Goal: Task Accomplishment & Management: Manage account settings

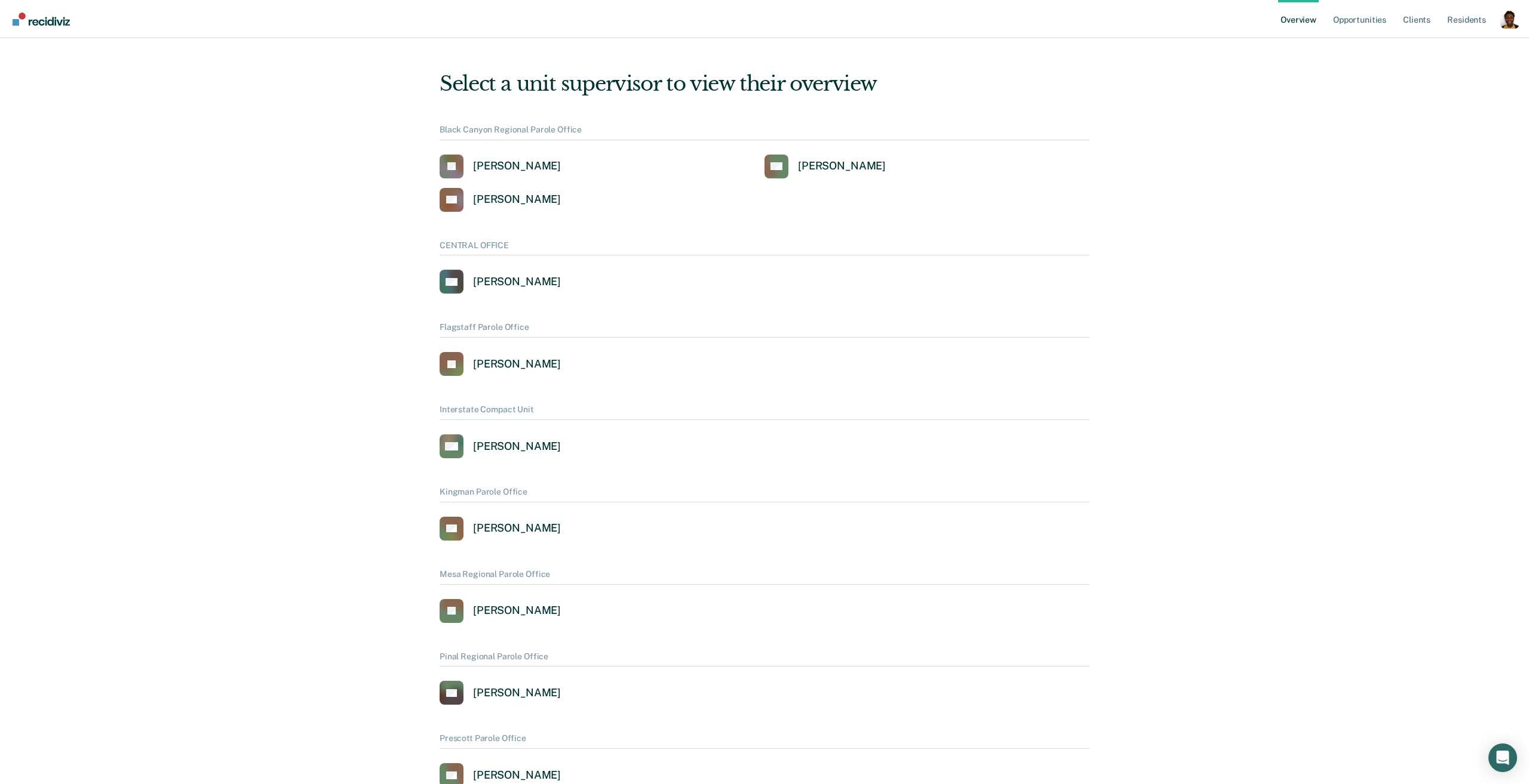
click at [1505, 17] on div "Profile dropdown button" at bounding box center [1510, 19] width 19 height 19
click at [1433, 47] on button "Profile" at bounding box center [1461, 55] width 115 height 19
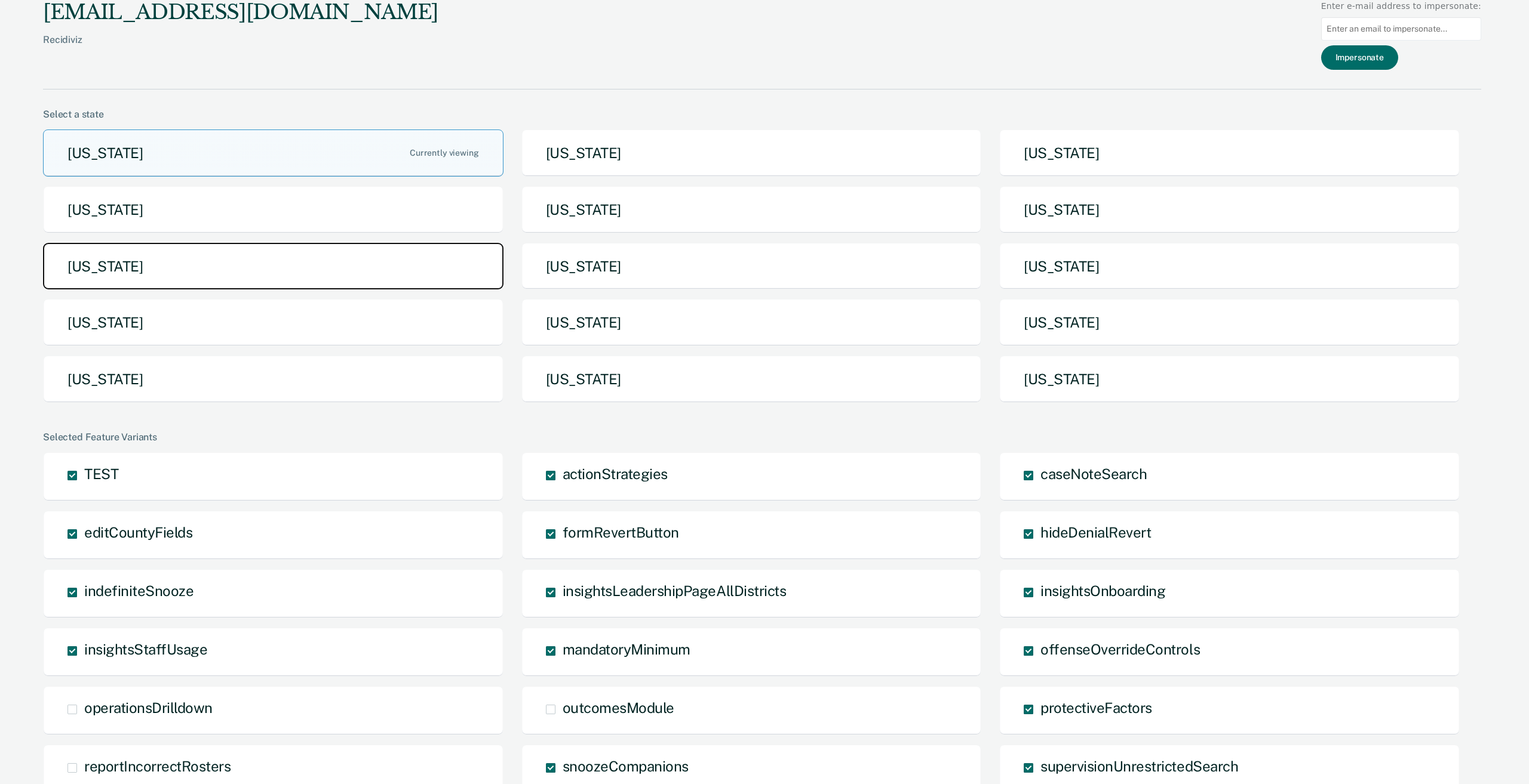
click at [364, 279] on button "Michigan" at bounding box center [273, 267] width 461 height 47
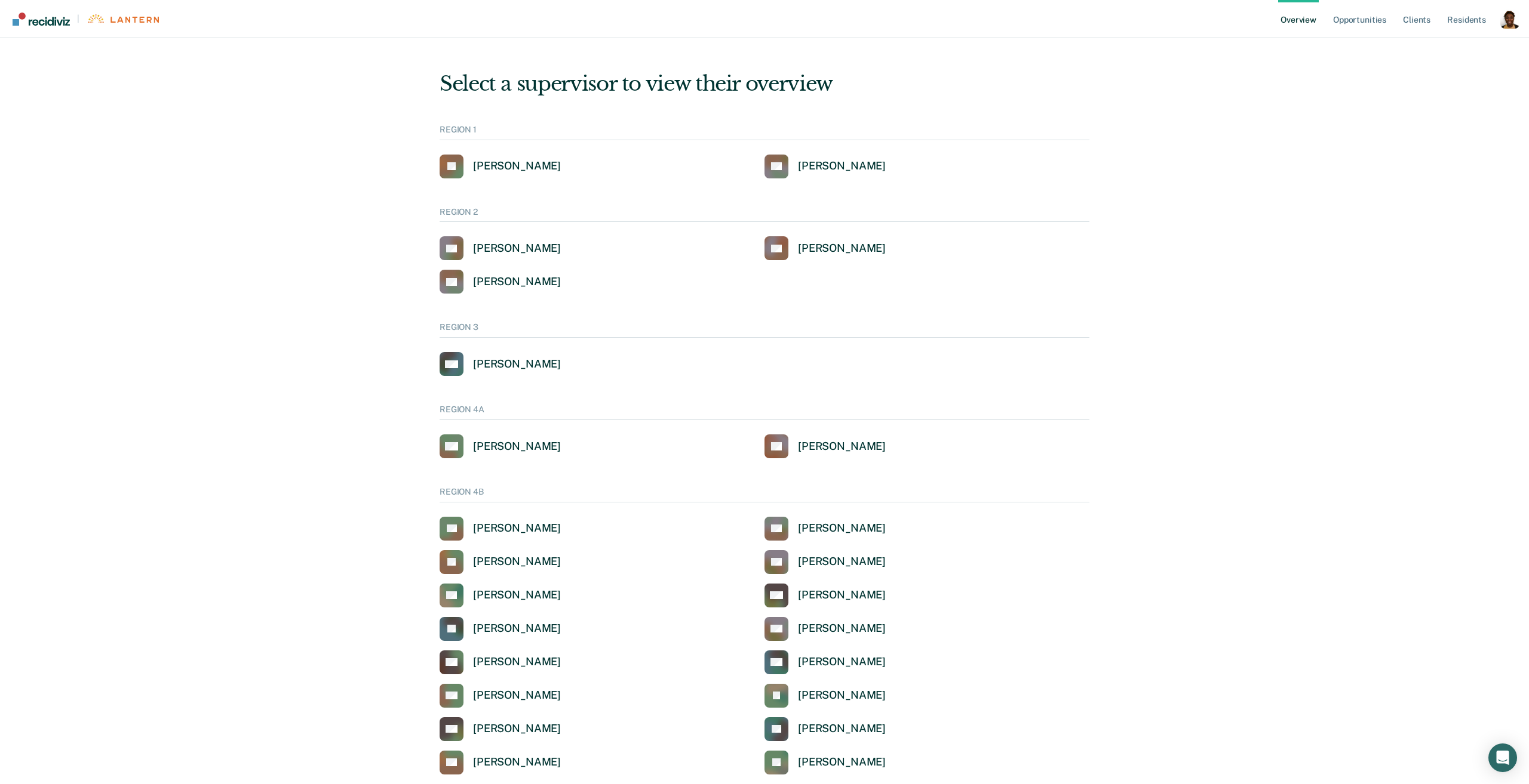
drag, startPoint x: 1512, startPoint y: 15, endPoint x: 1502, endPoint y: 20, distance: 11.2
click at [1512, 16] on div "Profile dropdown button" at bounding box center [1510, 19] width 19 height 19
click at [1419, 53] on button "Profile" at bounding box center [1461, 55] width 115 height 19
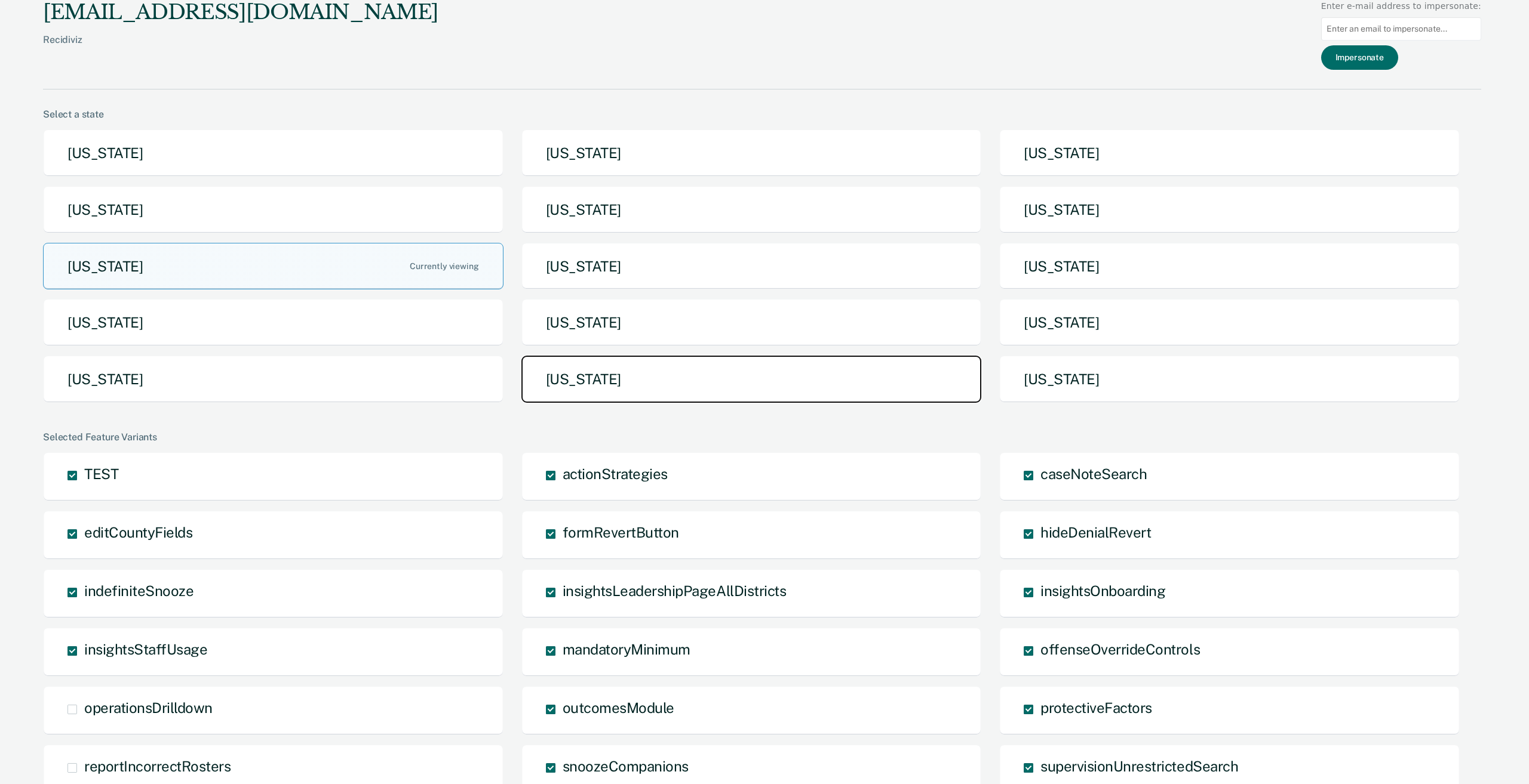
click at [615, 362] on button "[US_STATE]" at bounding box center [751, 380] width 461 height 47
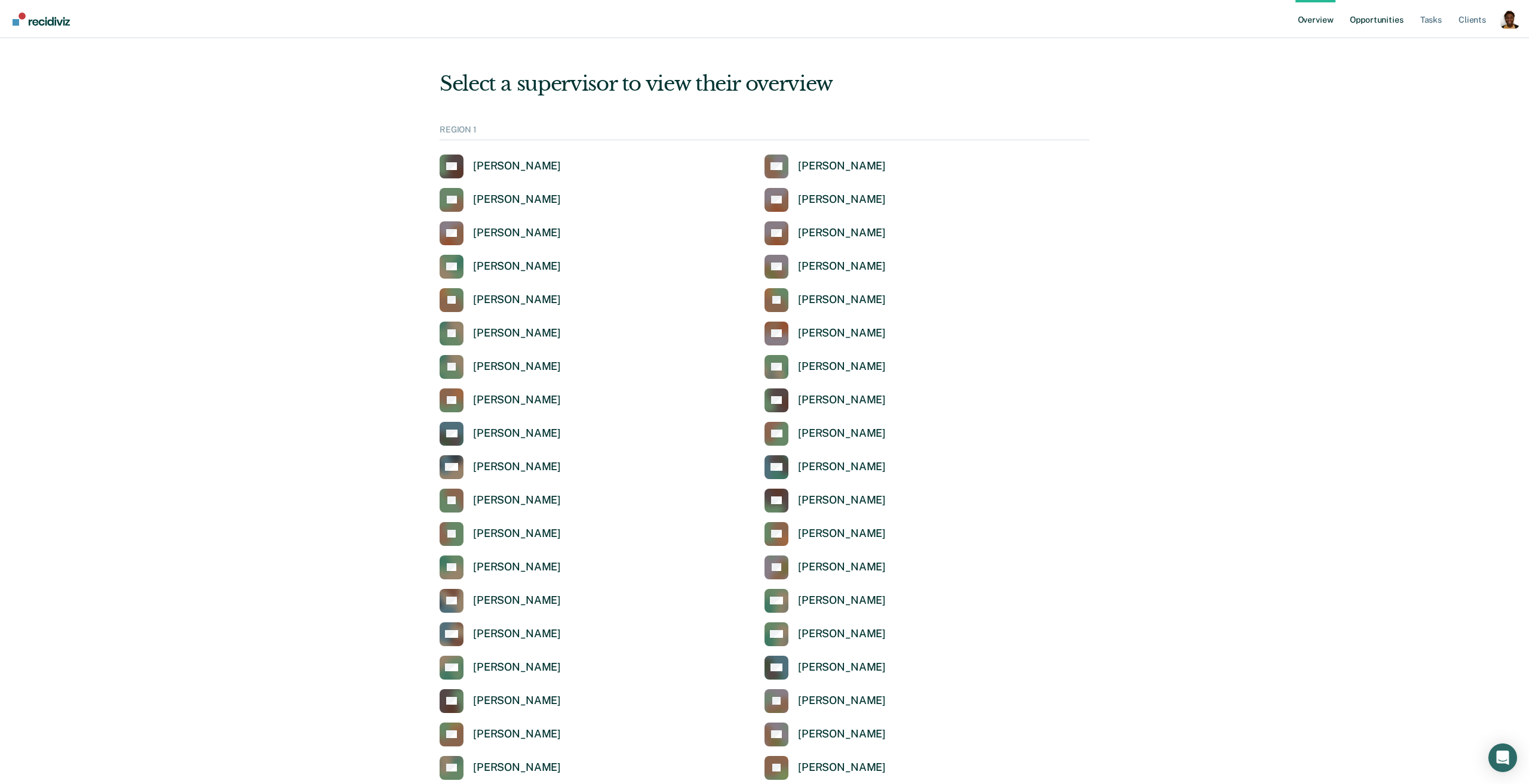
click at [1367, 24] on link "Opportunities" at bounding box center [1376, 19] width 58 height 38
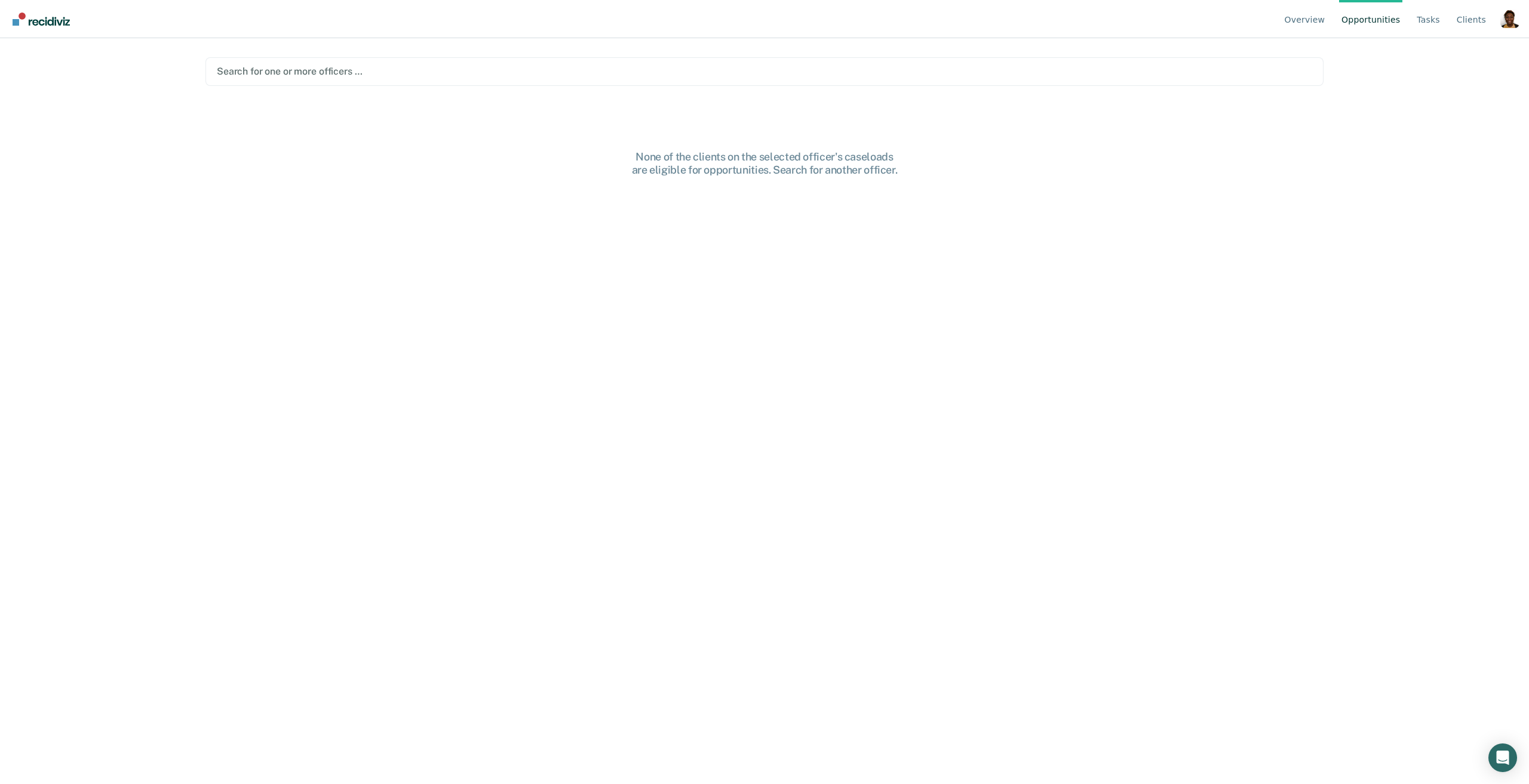
click at [510, 83] on div "Search for one or more officers …" at bounding box center [764, 71] width 1118 height 28
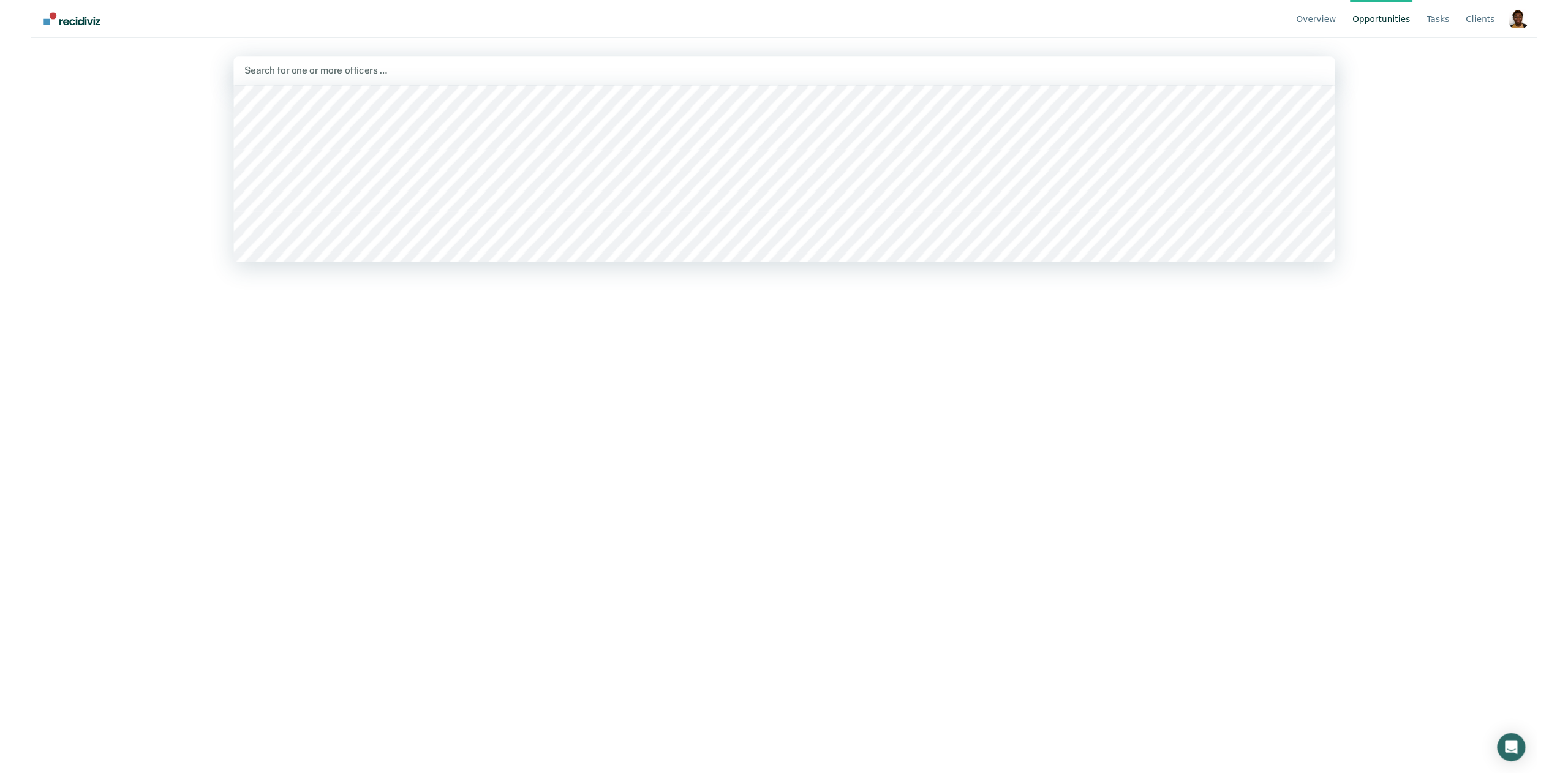
scroll to position [1961, 0]
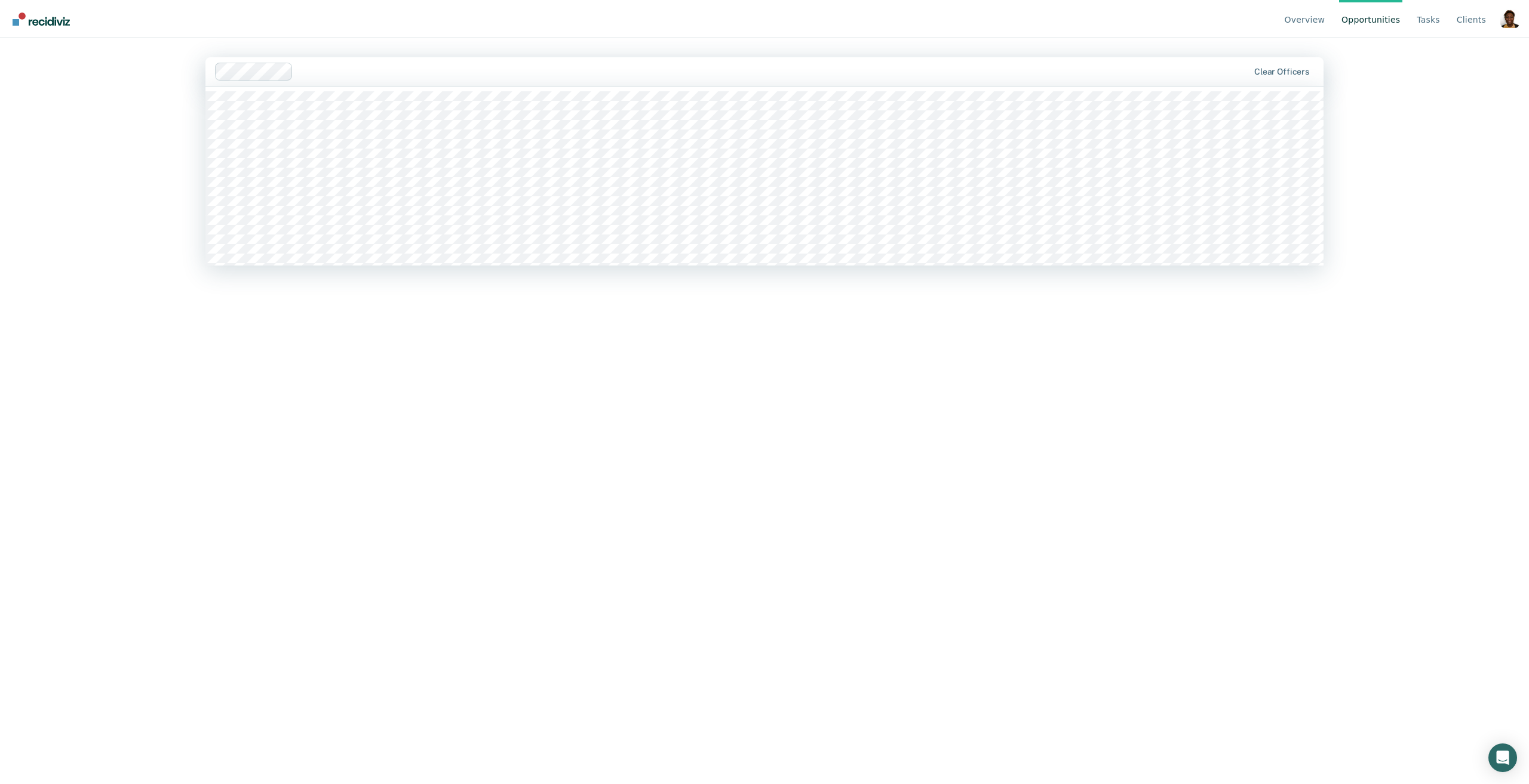
click at [362, 72] on div at bounding box center [773, 71] width 951 height 13
click at [386, 41] on main "option Sarah Bernal, selected. Esmeralda Accius, 1 of 1197. 1197 results availa…" at bounding box center [764, 397] width 1146 height 718
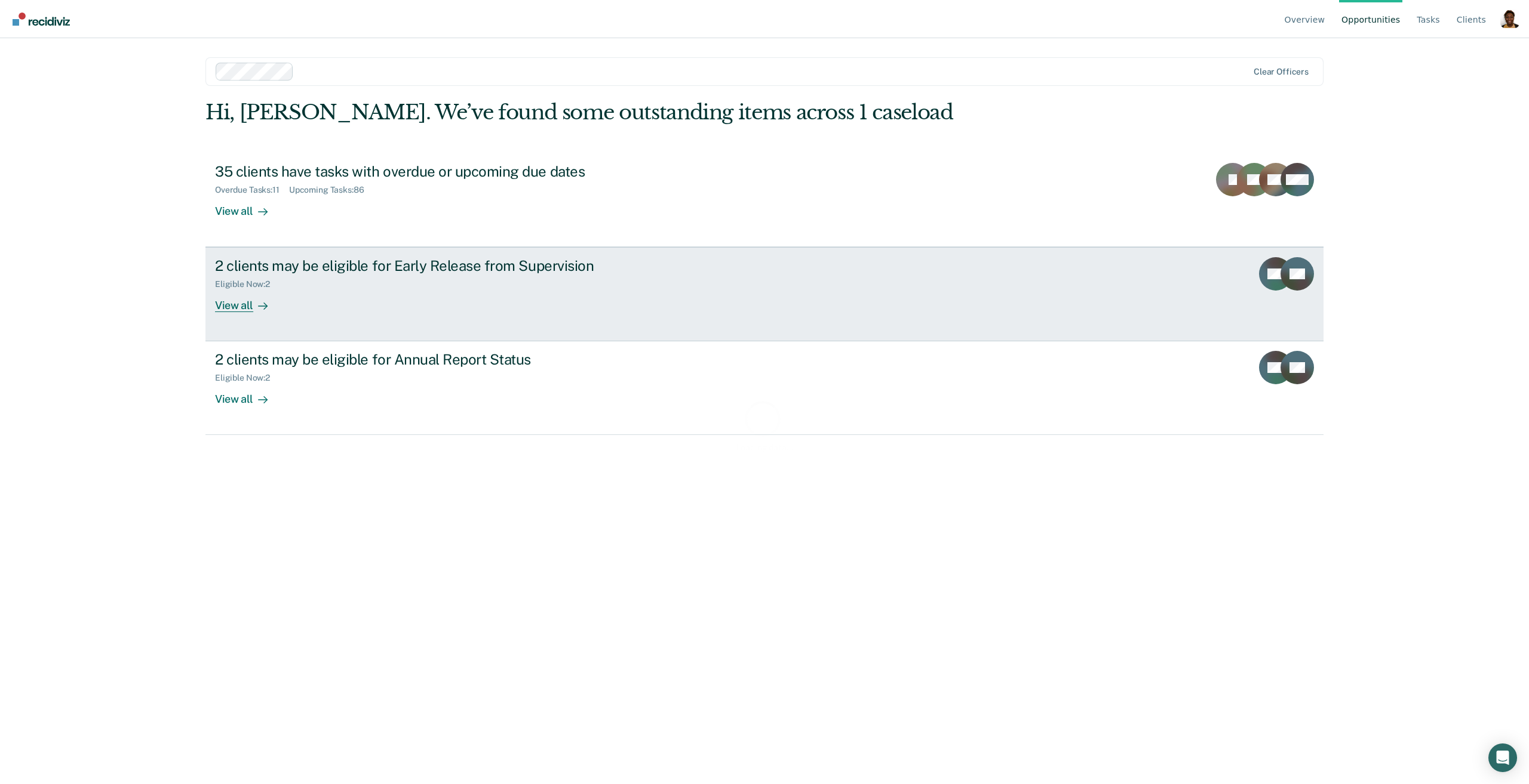
click at [237, 309] on div "View all" at bounding box center [248, 301] width 66 height 24
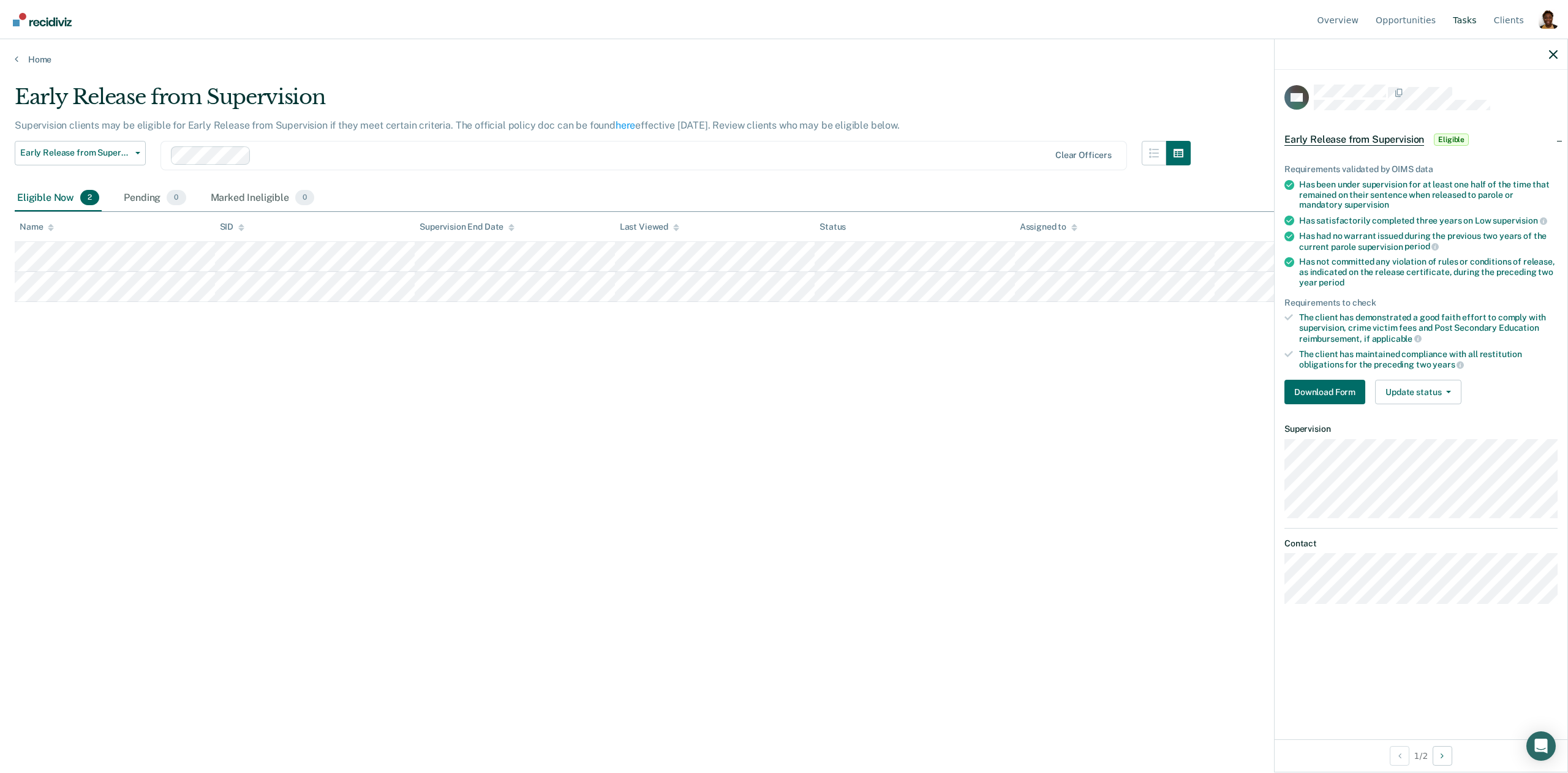
click at [1472, 23] on link "Tasks" at bounding box center [1465, 19] width 29 height 39
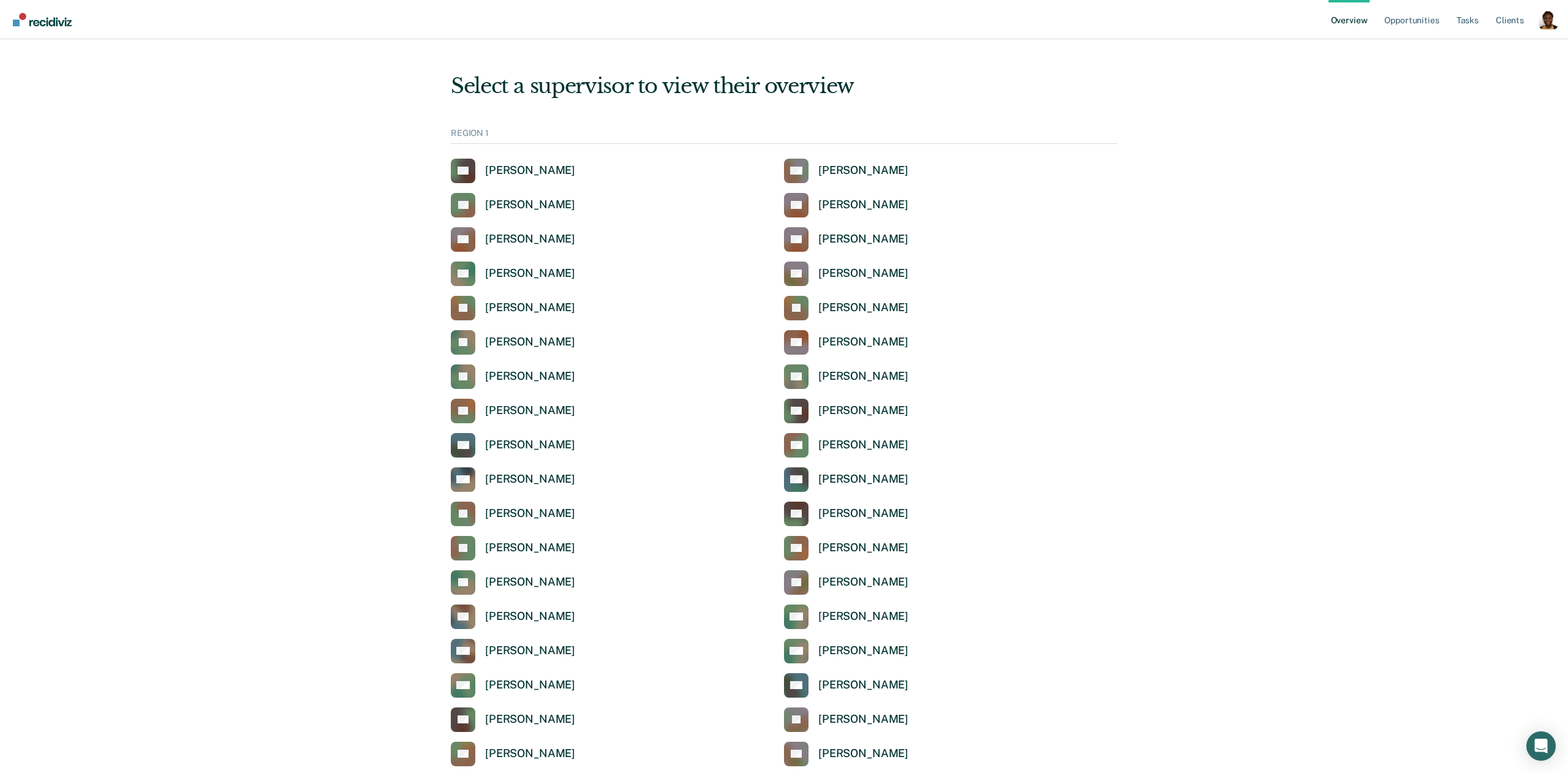
drag, startPoint x: 1550, startPoint y: 20, endPoint x: 1448, endPoint y: 72, distance: 114.5
click at [1550, 20] on div "Profile dropdown button" at bounding box center [1549, 19] width 19 height 19
click at [1468, 56] on link "Profile" at bounding box center [1499, 55] width 79 height 11
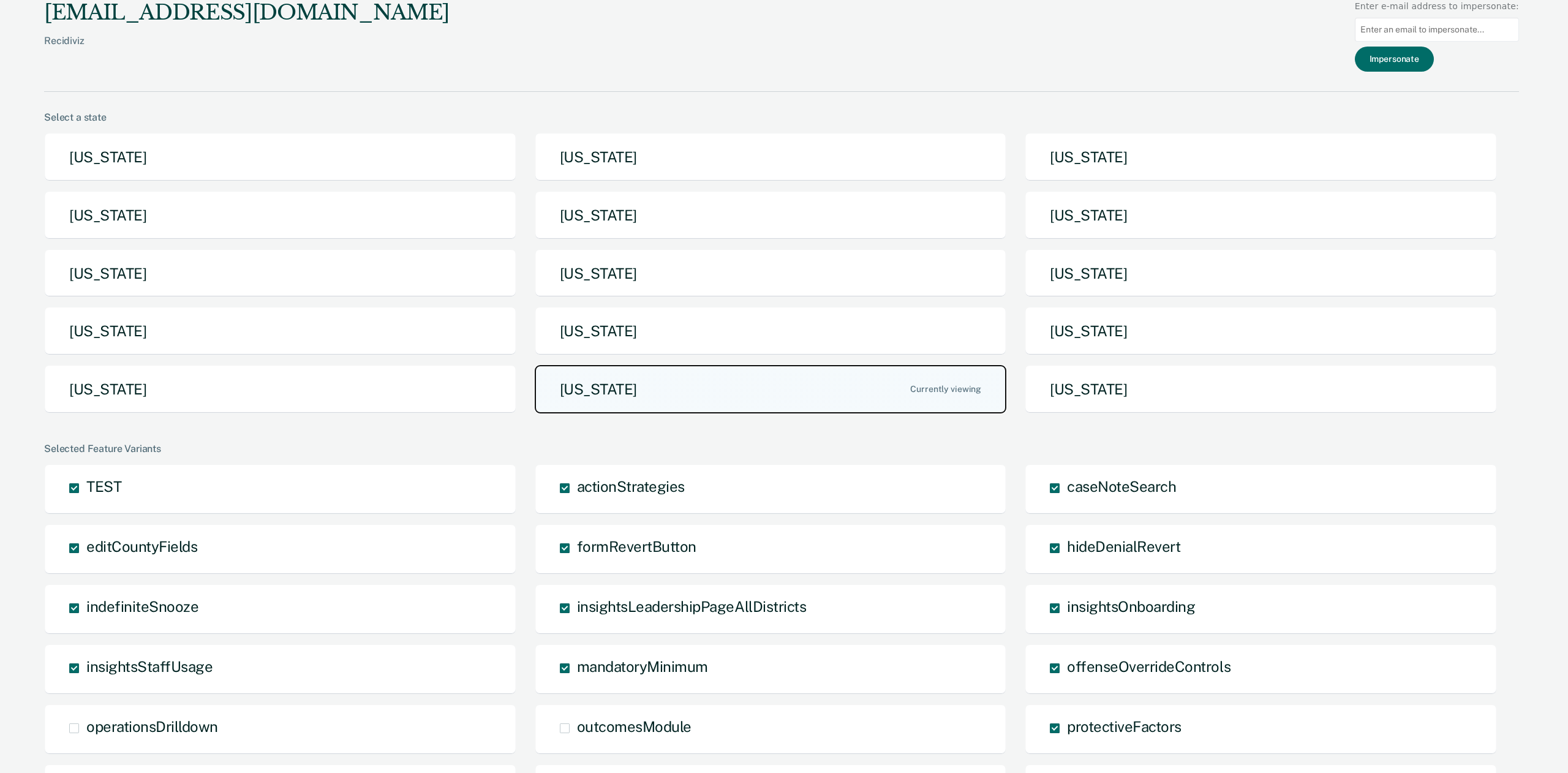
click at [552, 379] on button "[US_STATE]" at bounding box center [770, 389] width 472 height 49
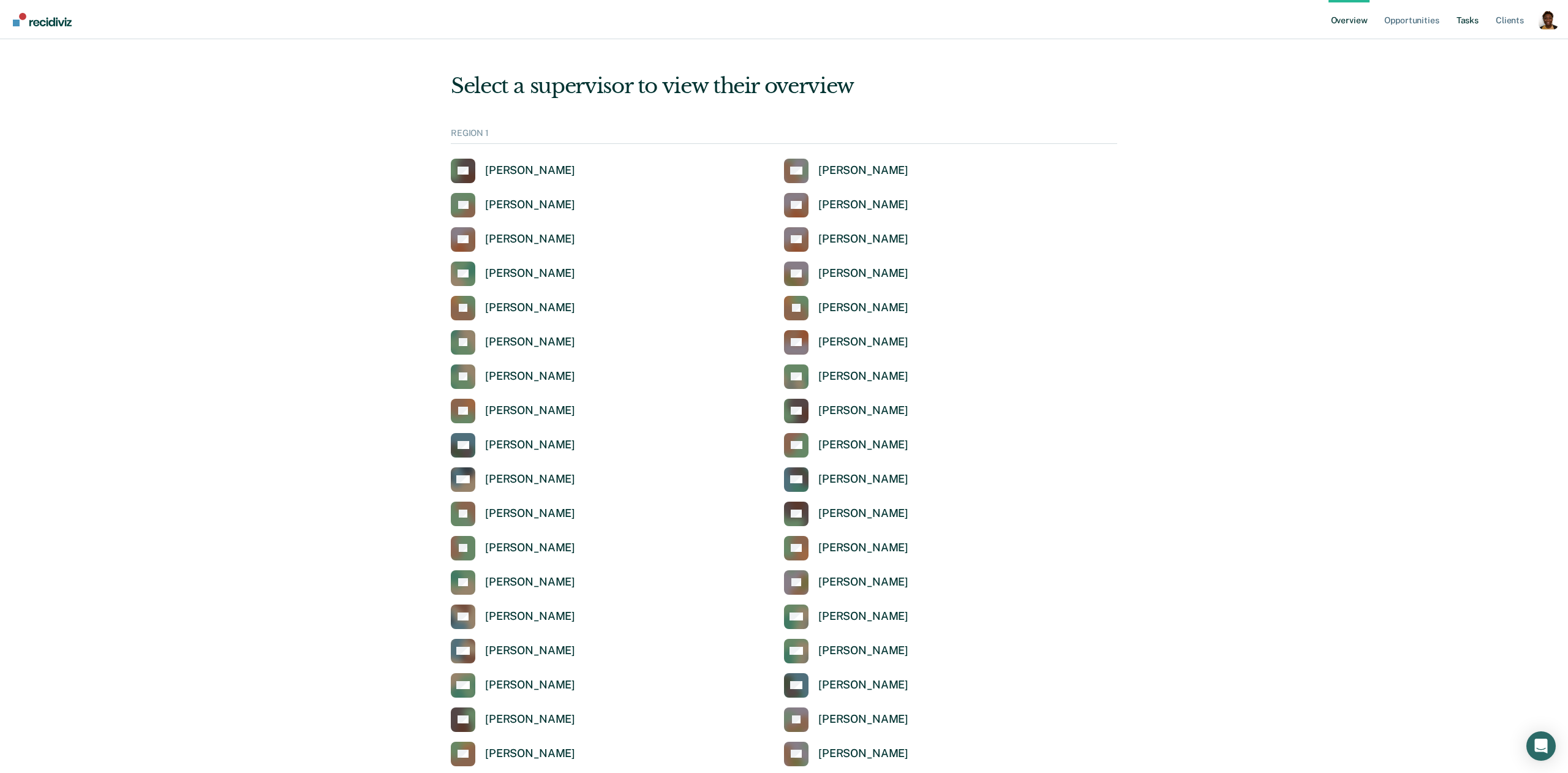
click at [1477, 28] on link "Tasks" at bounding box center [1468, 19] width 27 height 39
drag, startPoint x: 1546, startPoint y: 18, endPoint x: 1481, endPoint y: 60, distance: 77.4
click at [1546, 19] on div "Profile dropdown button" at bounding box center [1549, 19] width 19 height 19
click at [1484, 55] on link "Profile" at bounding box center [1499, 55] width 79 height 11
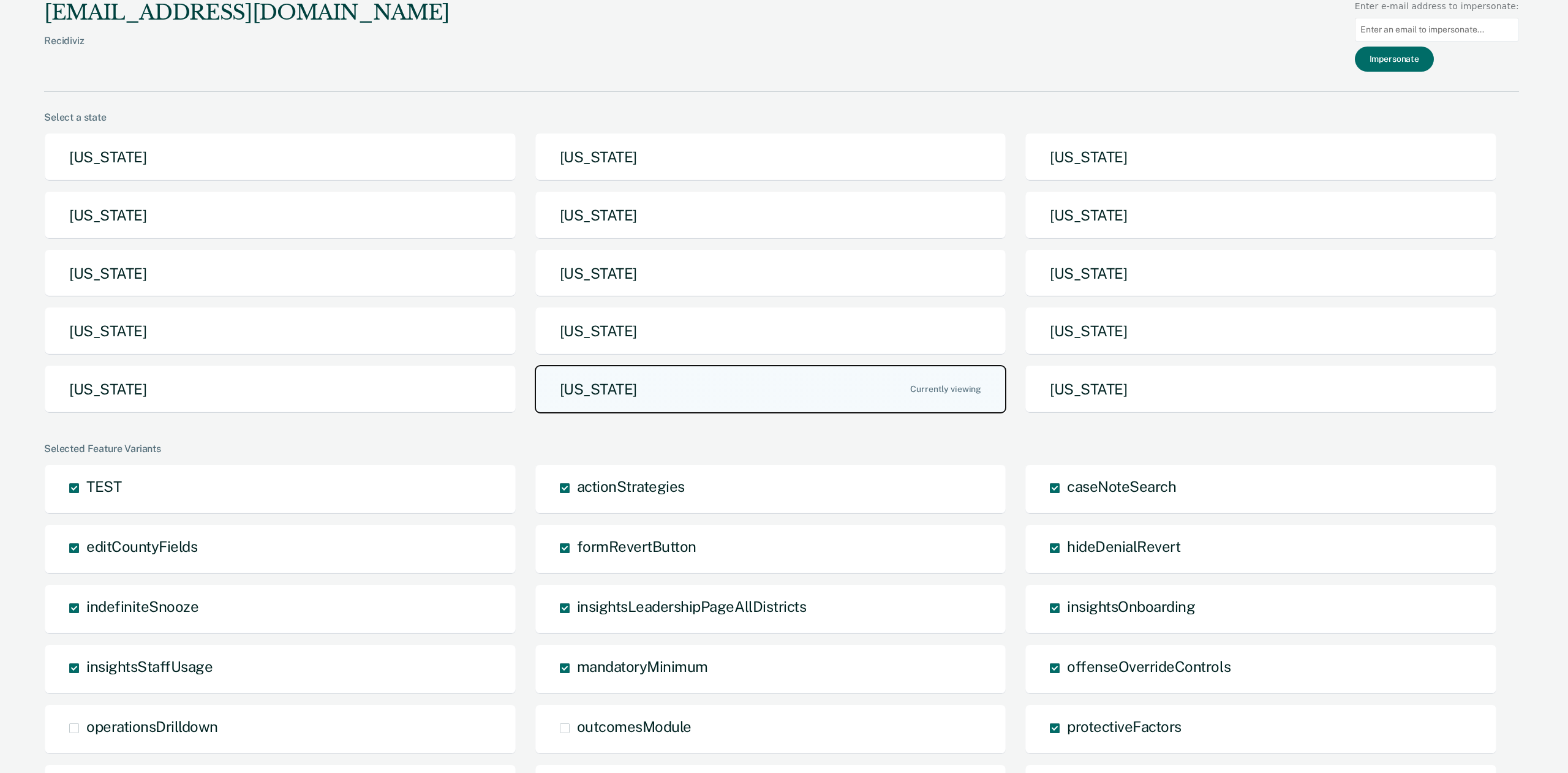
click at [653, 393] on button "[US_STATE]" at bounding box center [770, 389] width 472 height 49
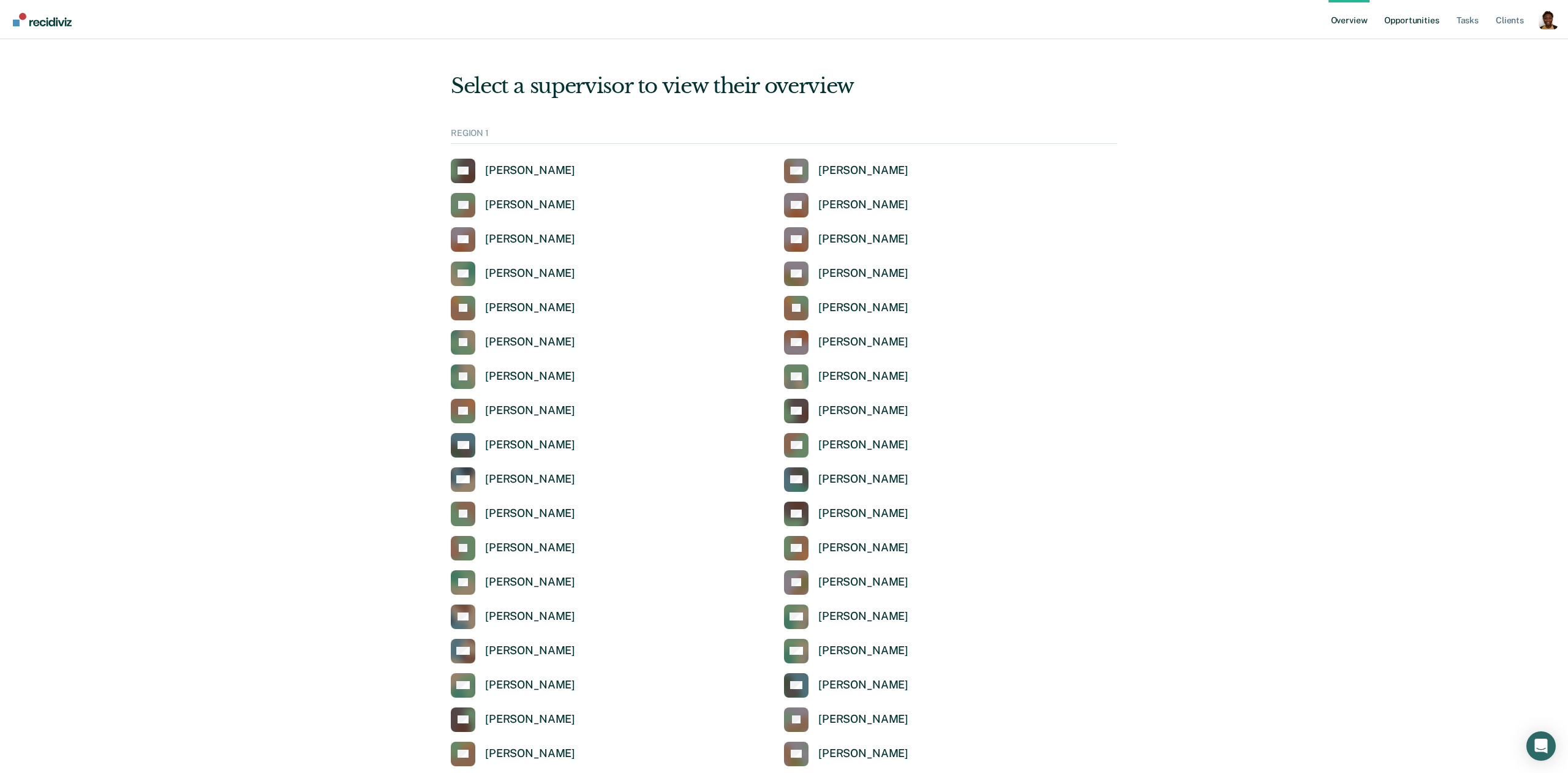
click at [1437, 28] on link "Opportunities" at bounding box center [1411, 19] width 59 height 39
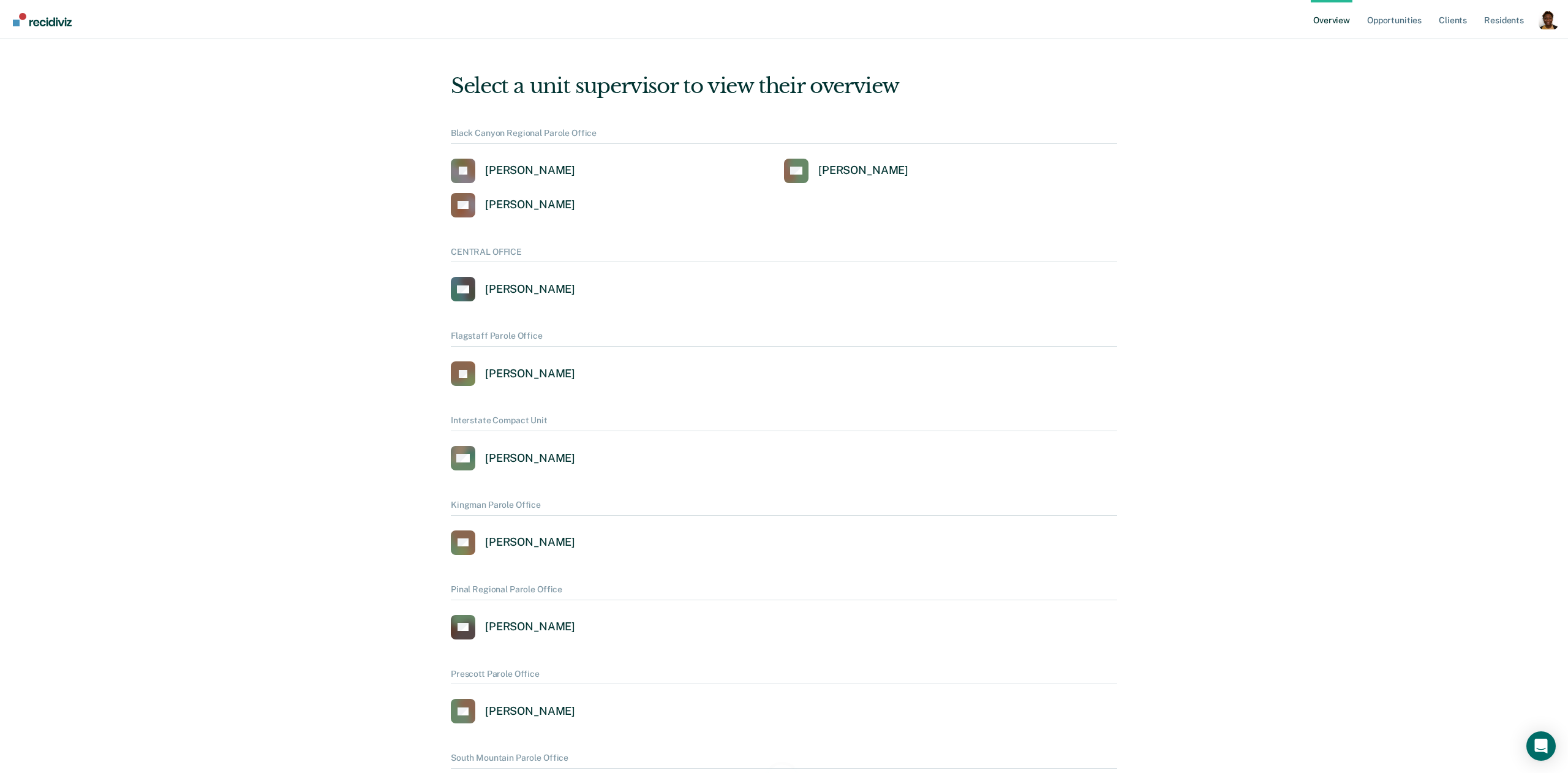
drag, startPoint x: 1554, startPoint y: 22, endPoint x: 1460, endPoint y: 55, distance: 99.6
click at [1552, 22] on div "Profile dropdown button" at bounding box center [1549, 19] width 19 height 19
click at [1457, 53] on button "Profile" at bounding box center [1498, 56] width 118 height 19
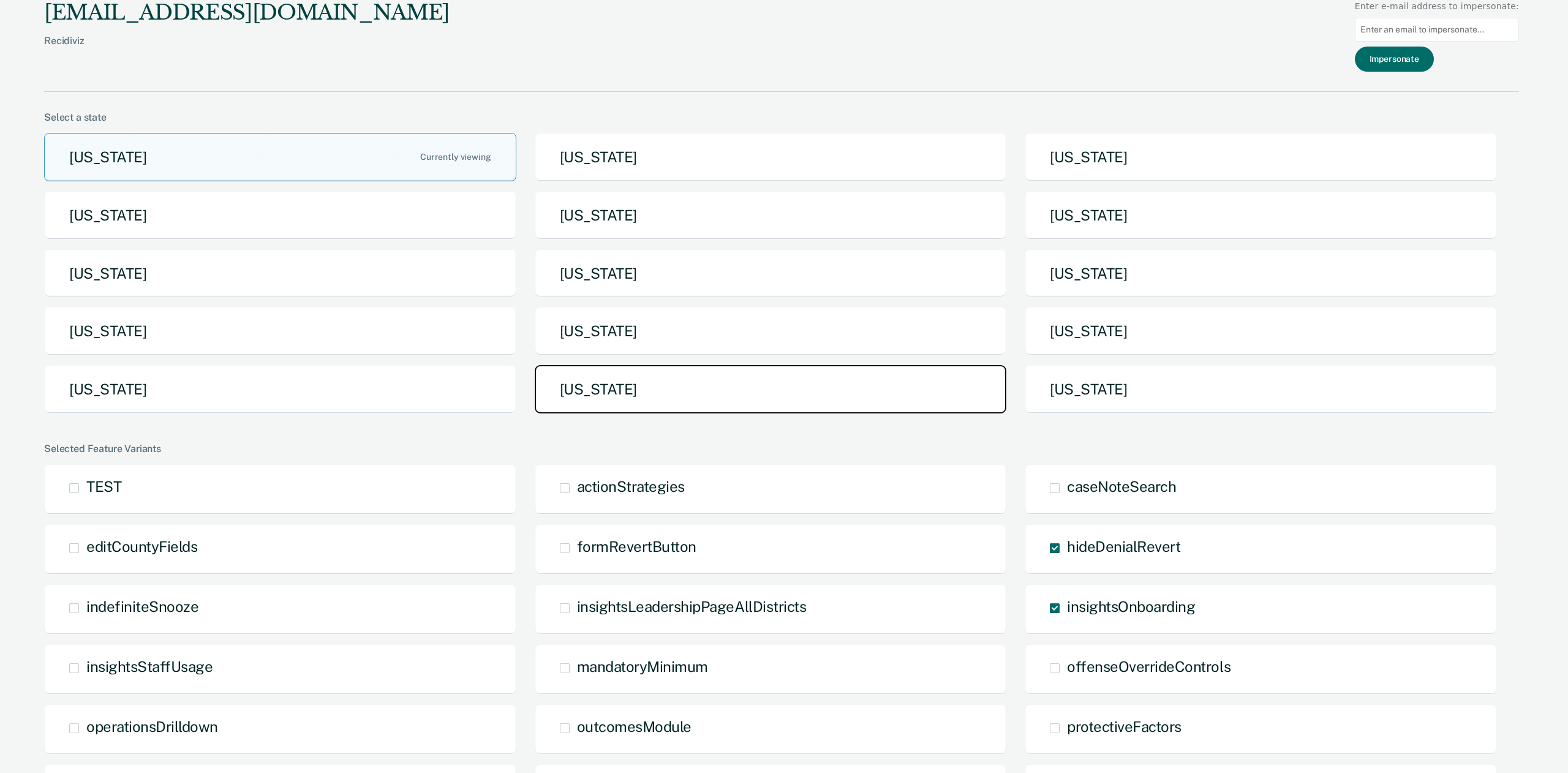
click at [606, 385] on button "[US_STATE]" at bounding box center [770, 389] width 472 height 49
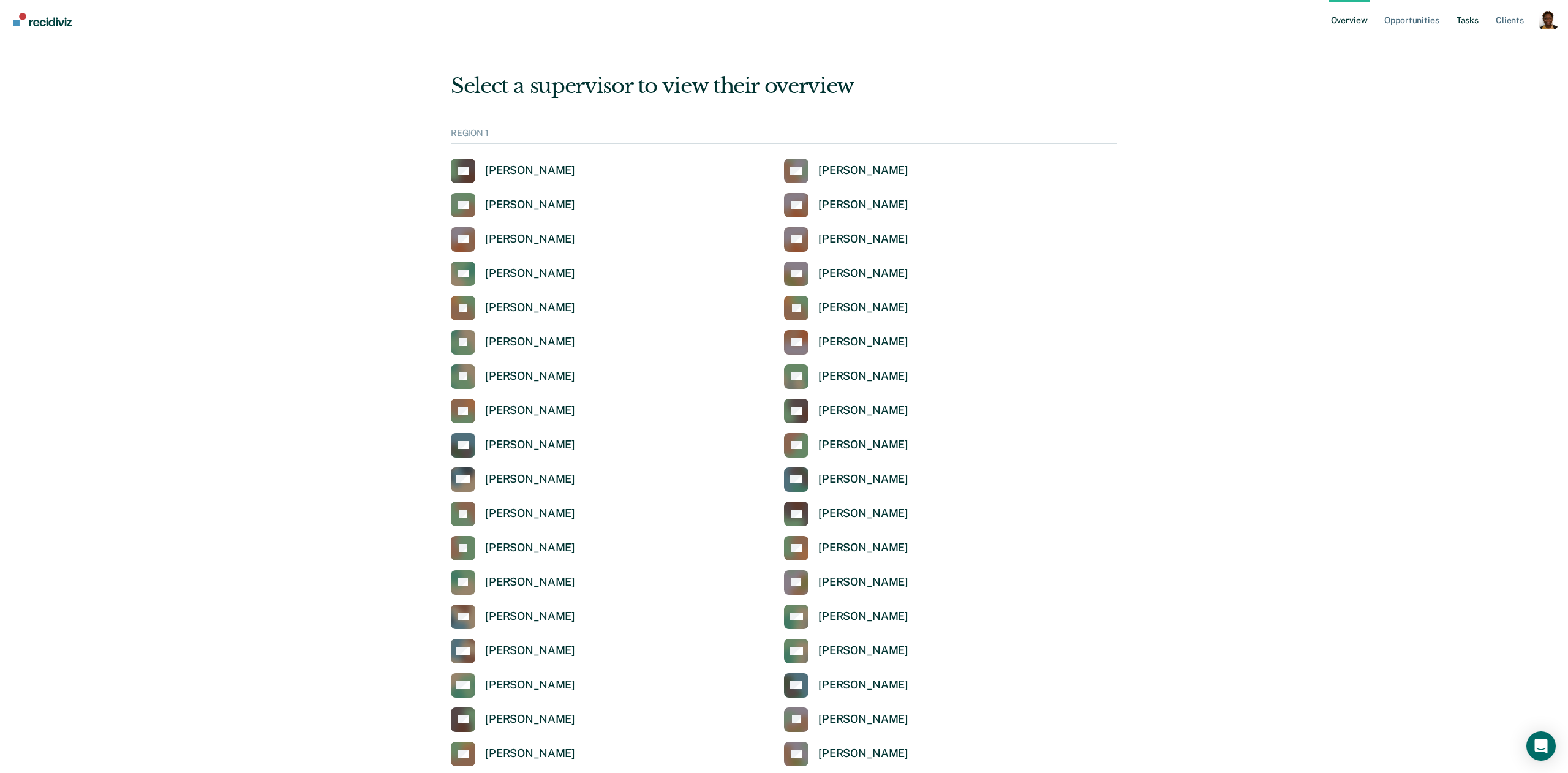
click at [1473, 20] on link "Tasks" at bounding box center [1468, 19] width 27 height 39
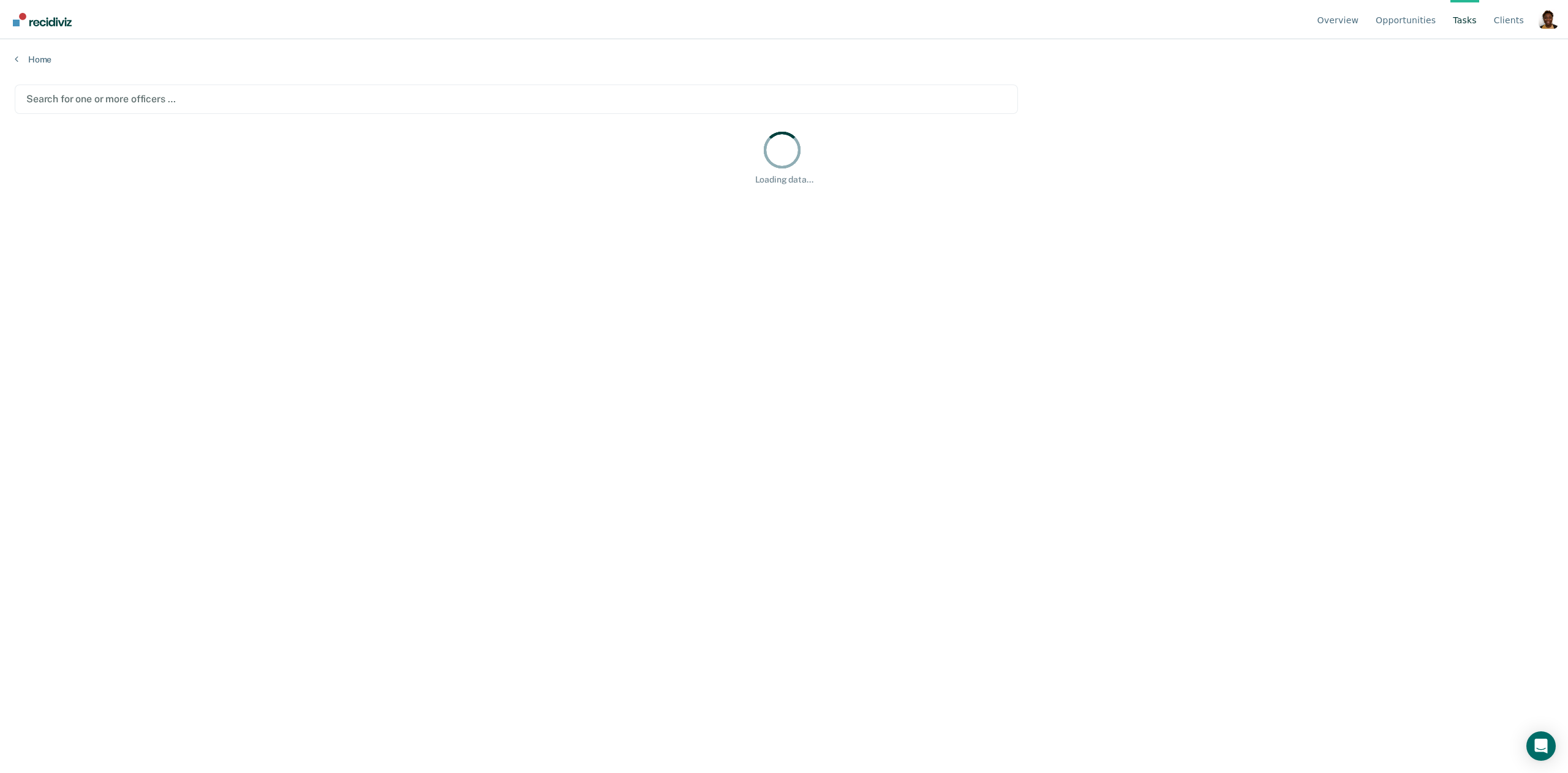
click at [413, 111] on div "Search for one or more officers …" at bounding box center [516, 99] width 1003 height 29
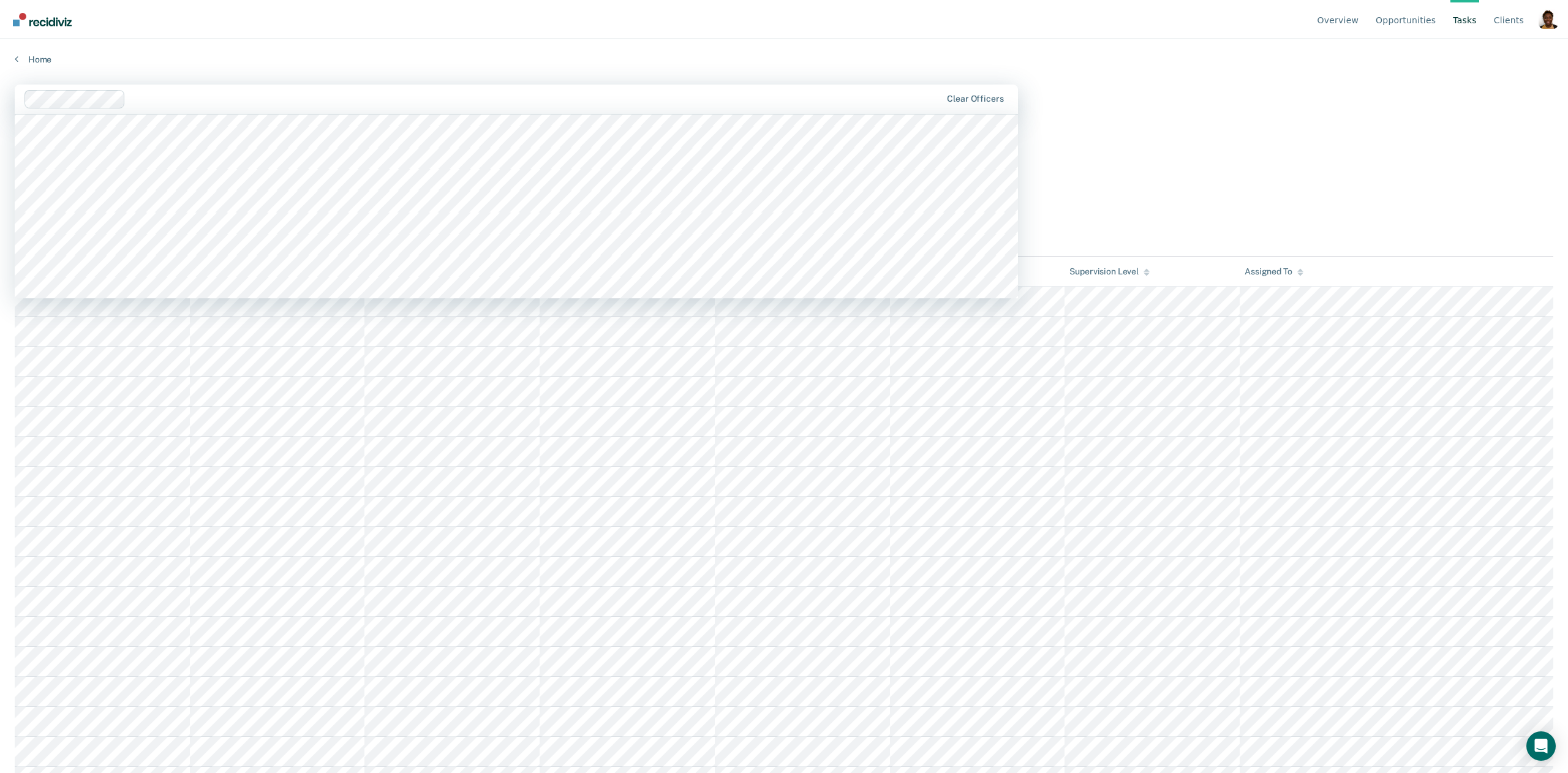
scroll to position [1917, 0]
click at [551, 68] on main "[PERSON_NAME], 88 of 1197. 1197 results available. Use Up and Down to choose op…" at bounding box center [784, 417] width 1568 height 704
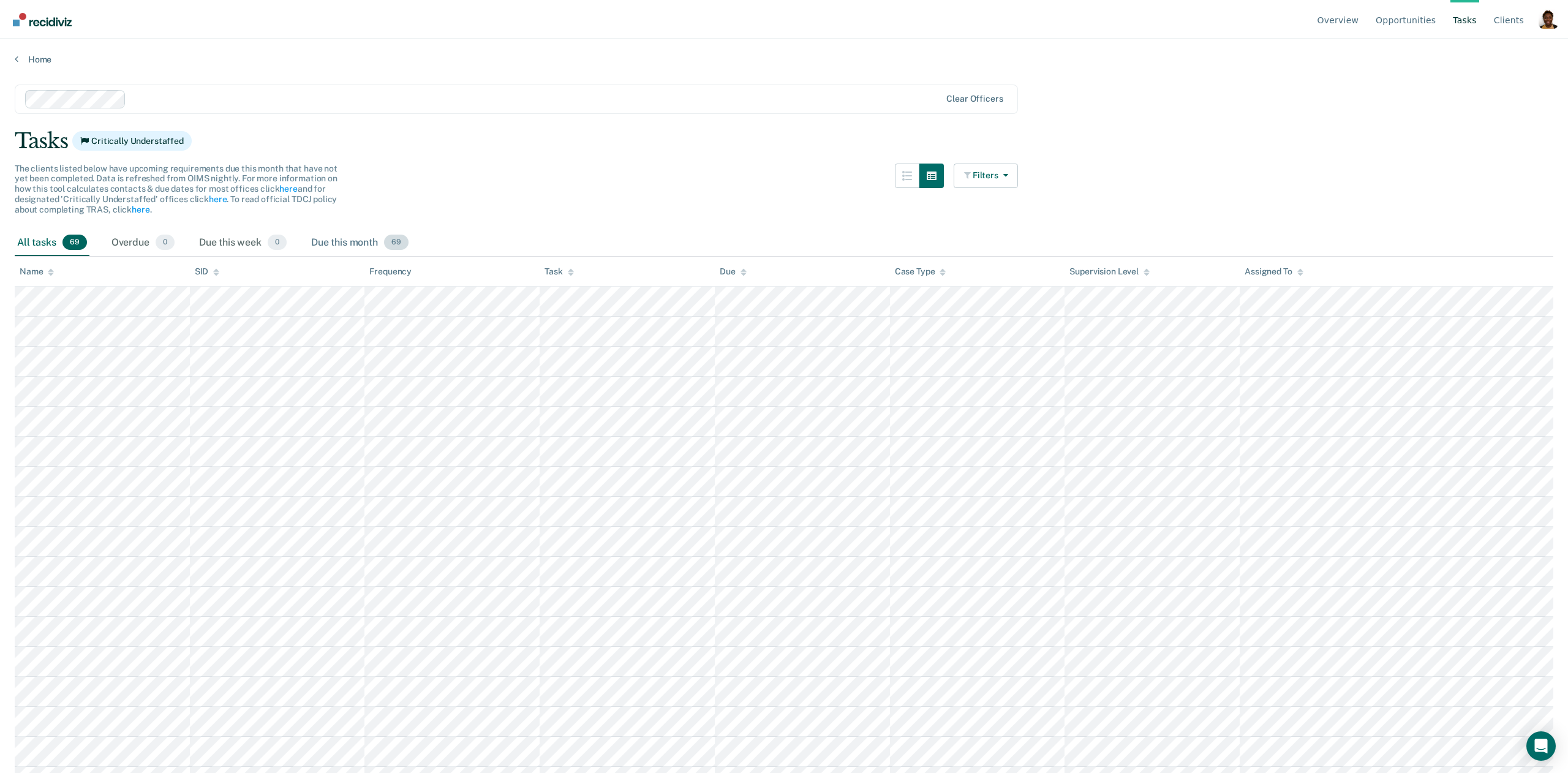
click at [362, 241] on div "Due this month 69" at bounding box center [359, 243] width 102 height 27
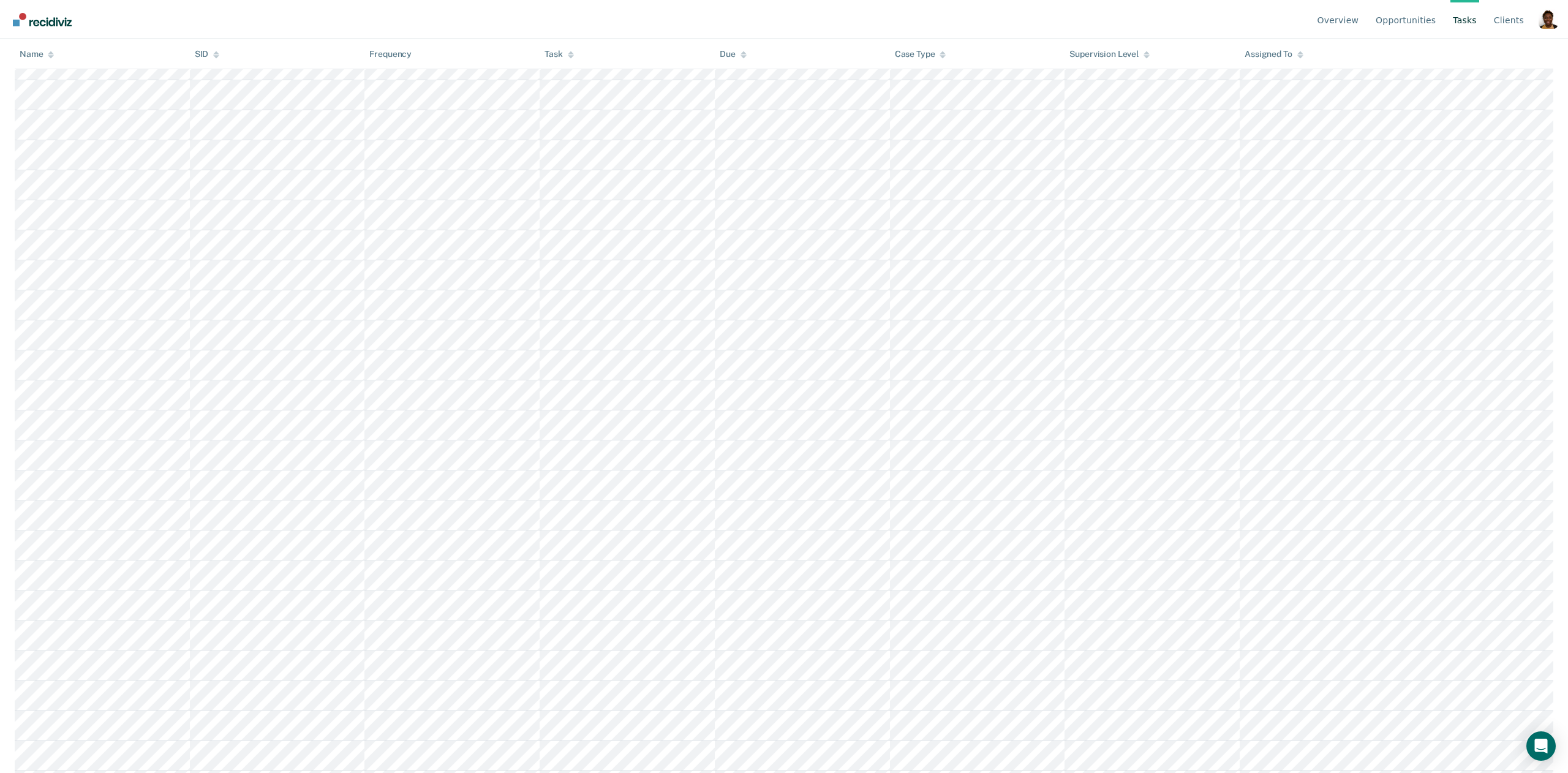
scroll to position [0, 0]
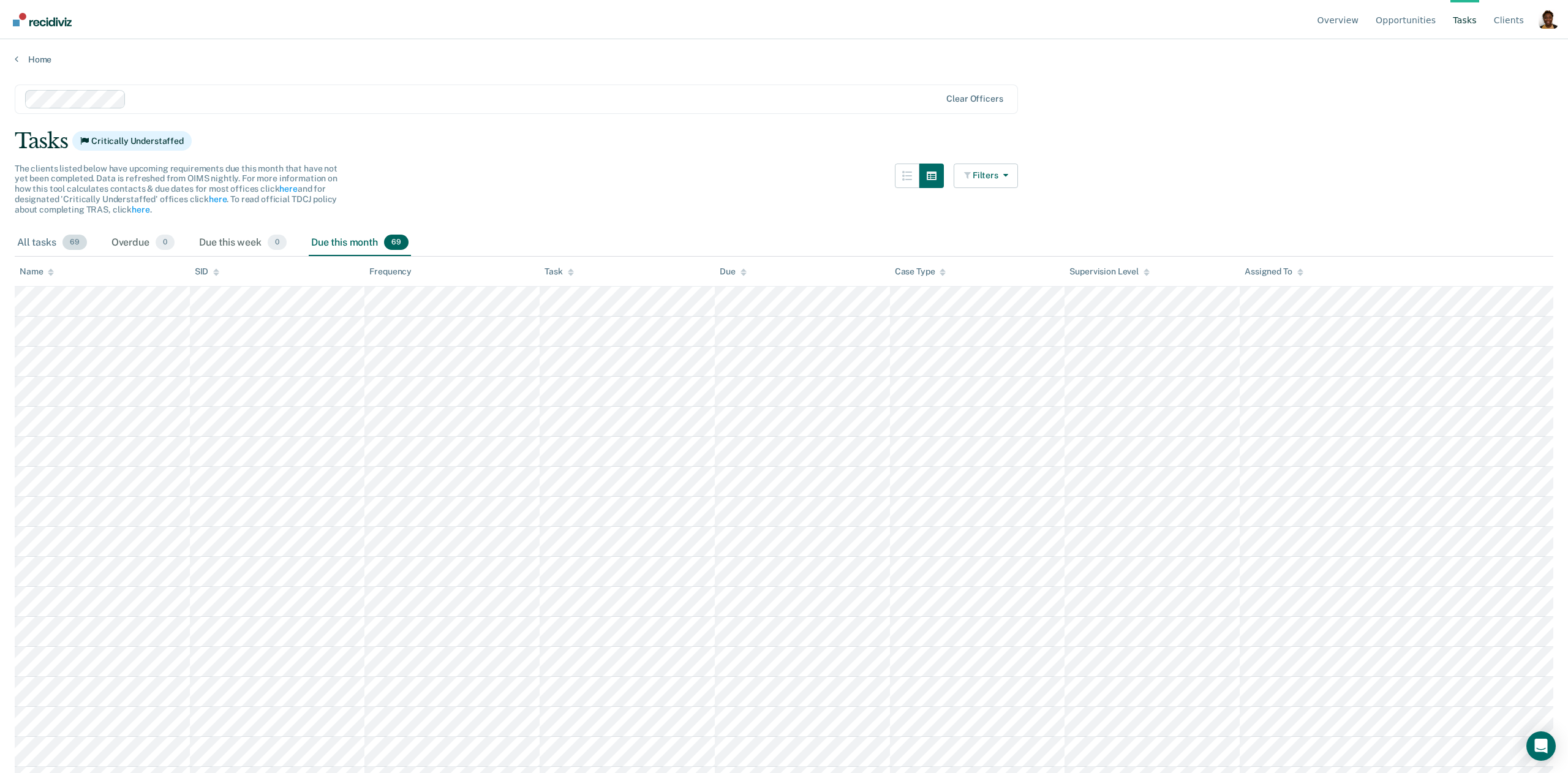
drag, startPoint x: 56, startPoint y: 249, endPoint x: 89, endPoint y: 255, distance: 33.5
click at [56, 248] on div "All tasks 69" at bounding box center [52, 243] width 75 height 27
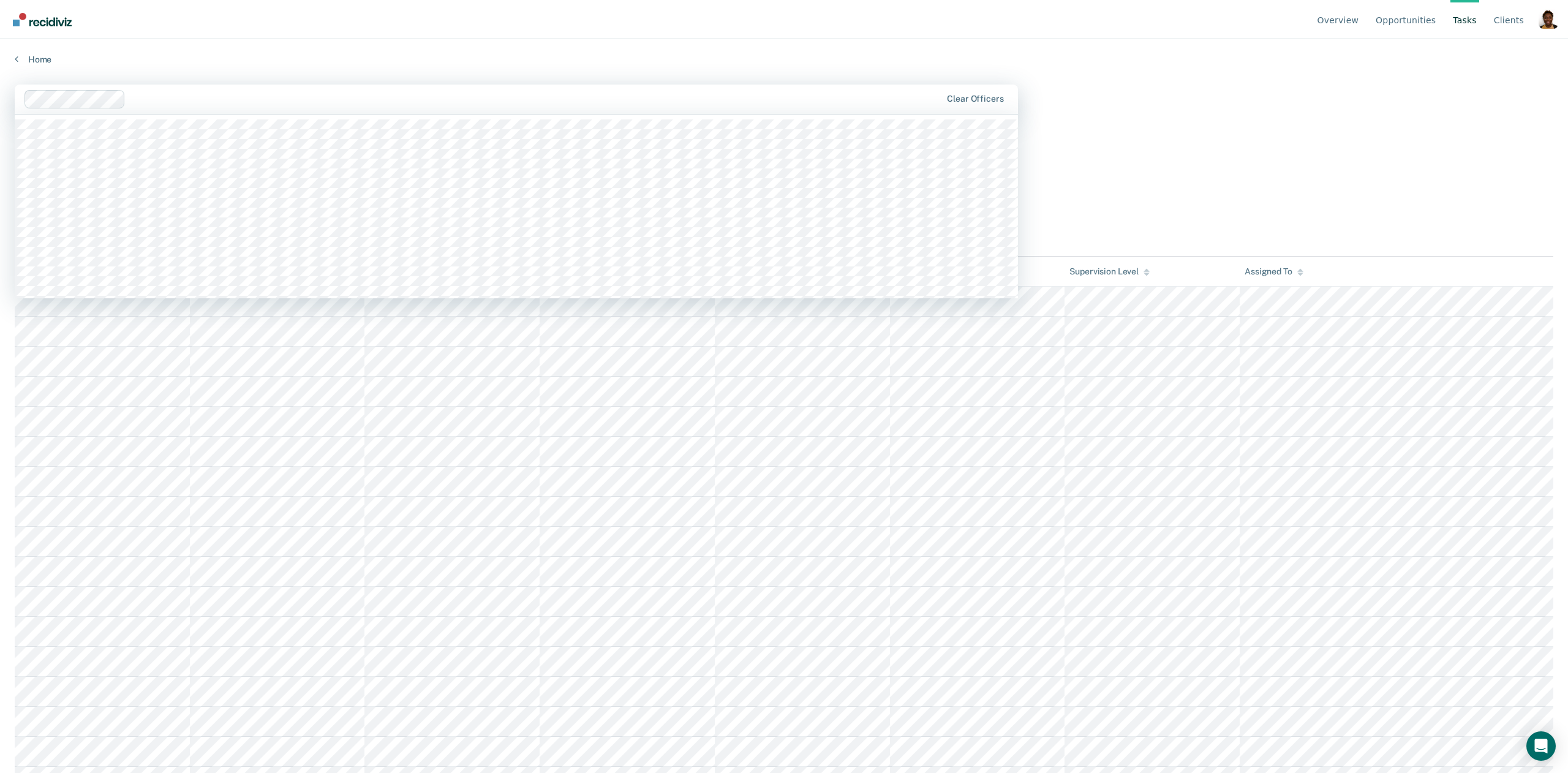
click at [289, 103] on div at bounding box center [536, 98] width 811 height 14
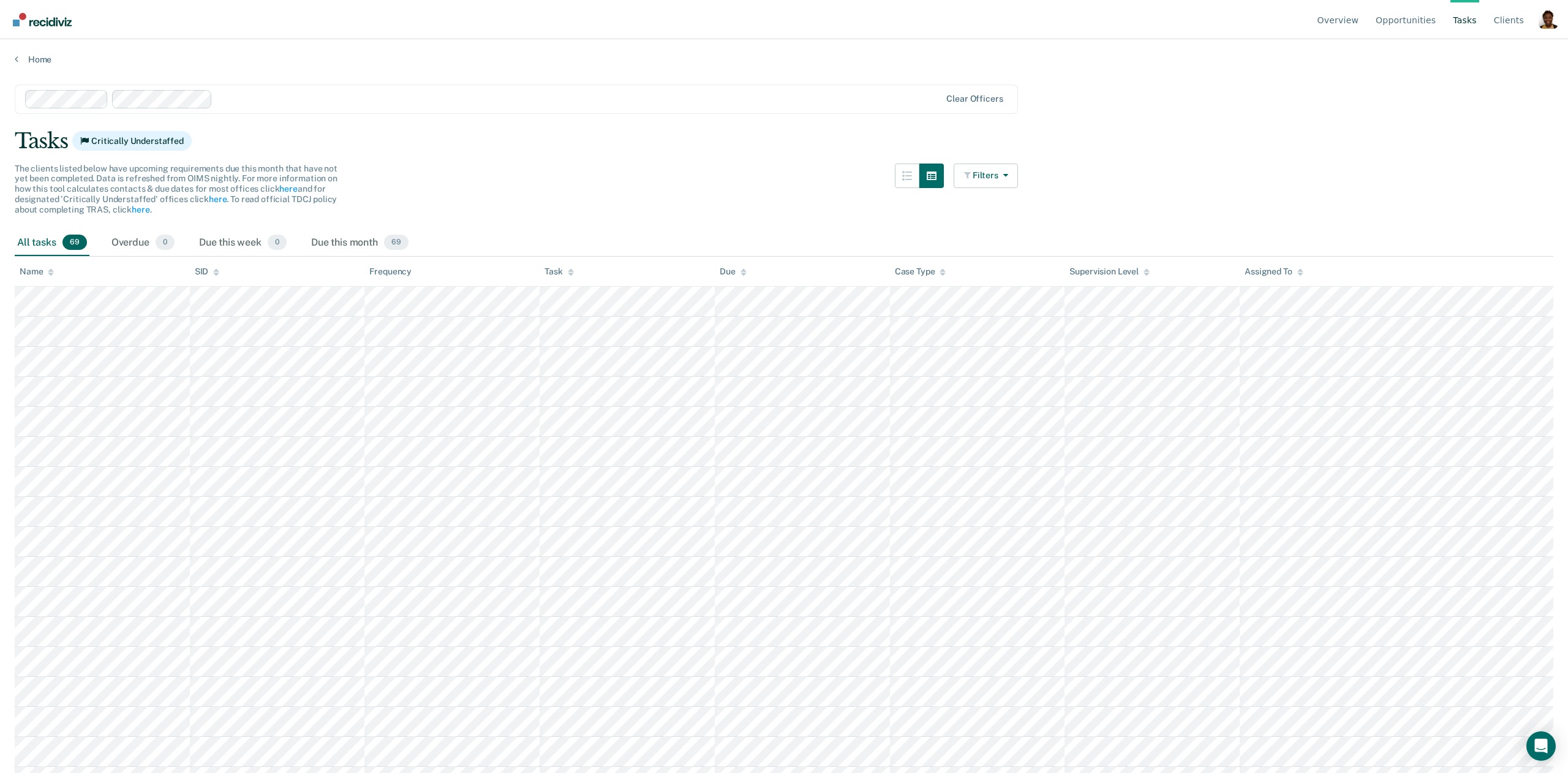
click at [405, 219] on div "The clients listed below have upcoming requirements due this month that have no…" at bounding box center [516, 197] width 1003 height 66
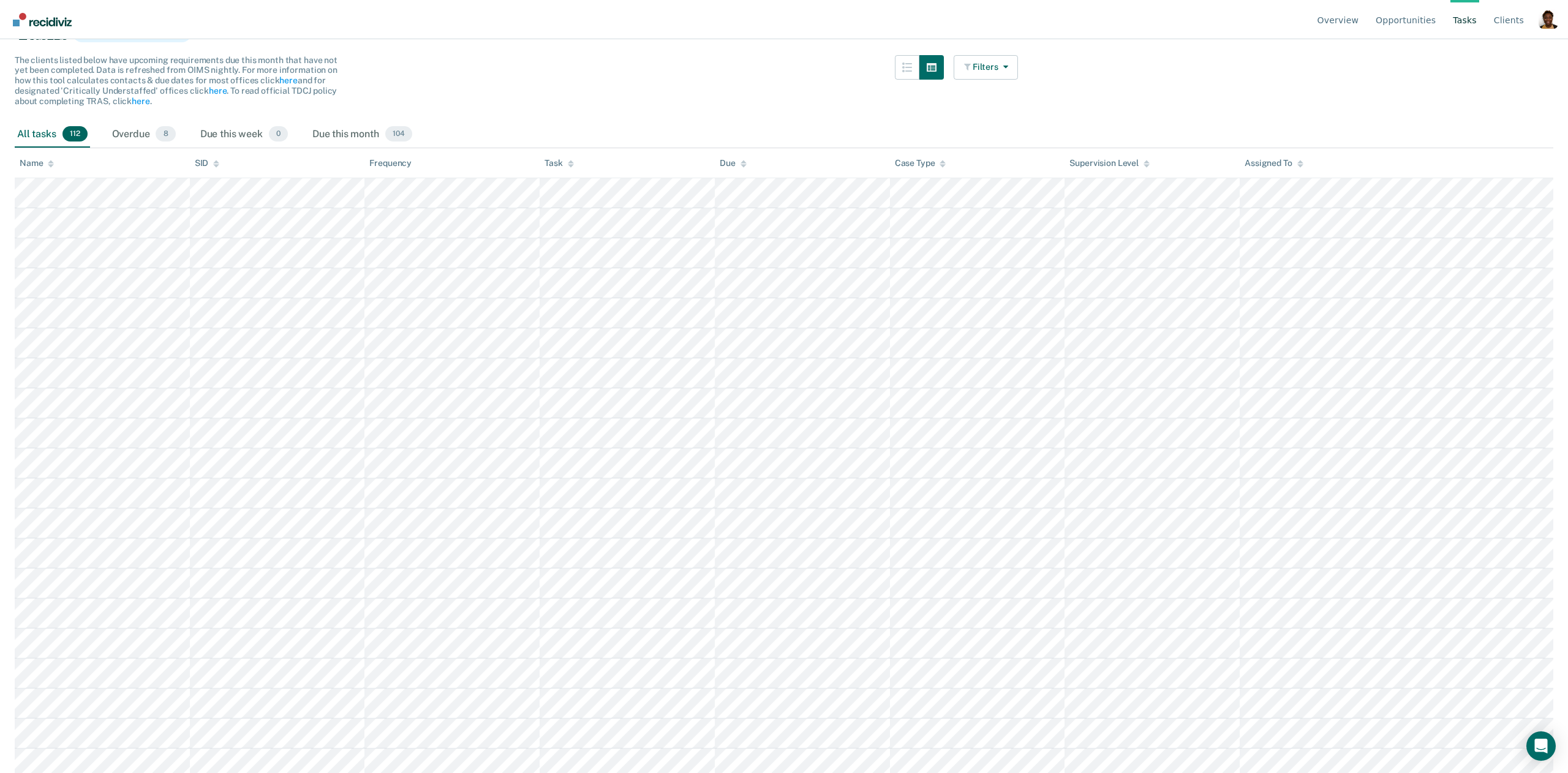
scroll to position [0, 0]
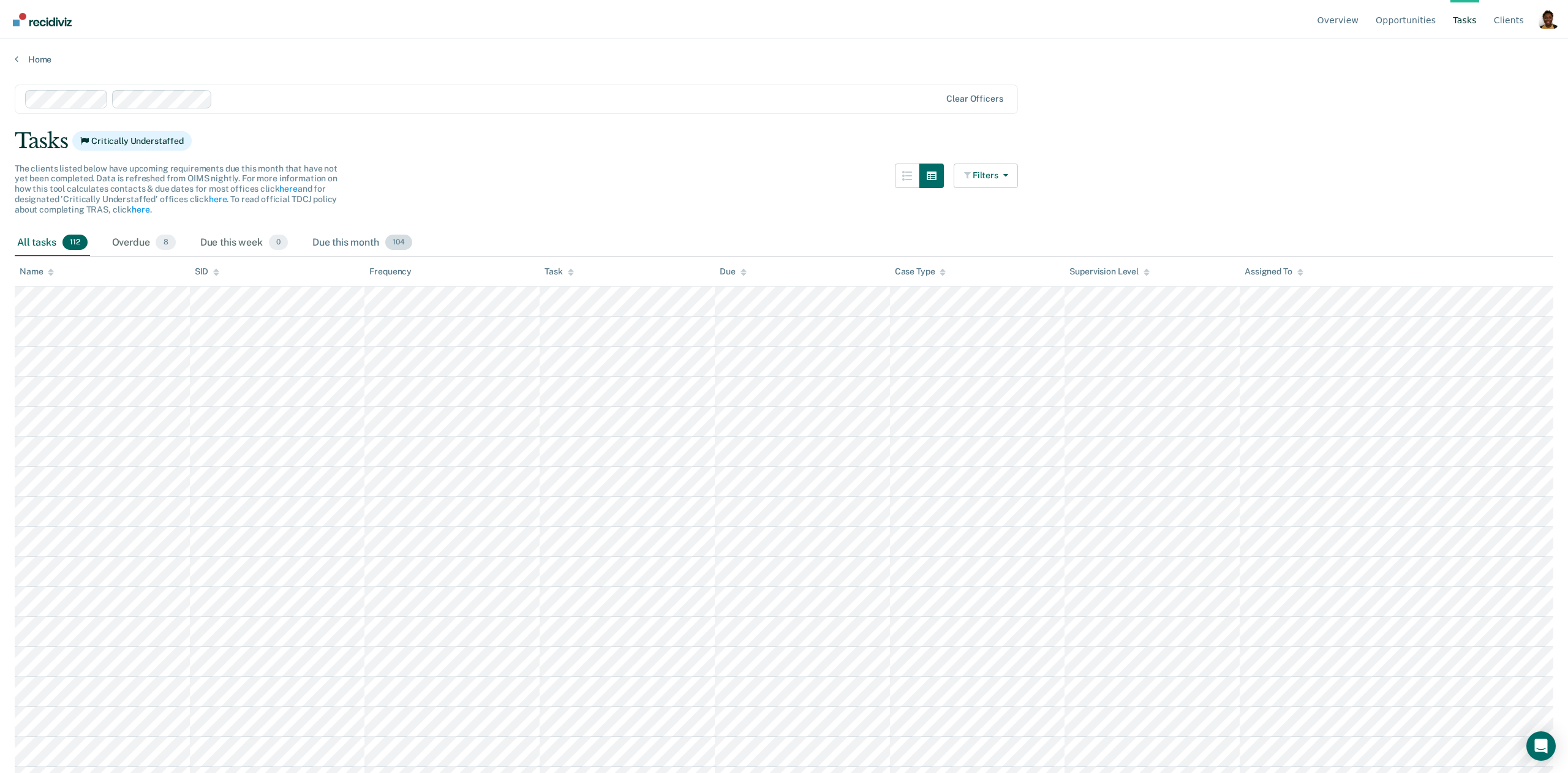
click at [373, 246] on div "Due this month 104" at bounding box center [362, 243] width 105 height 27
click at [268, 247] on div "Due this week 0" at bounding box center [243, 243] width 93 height 27
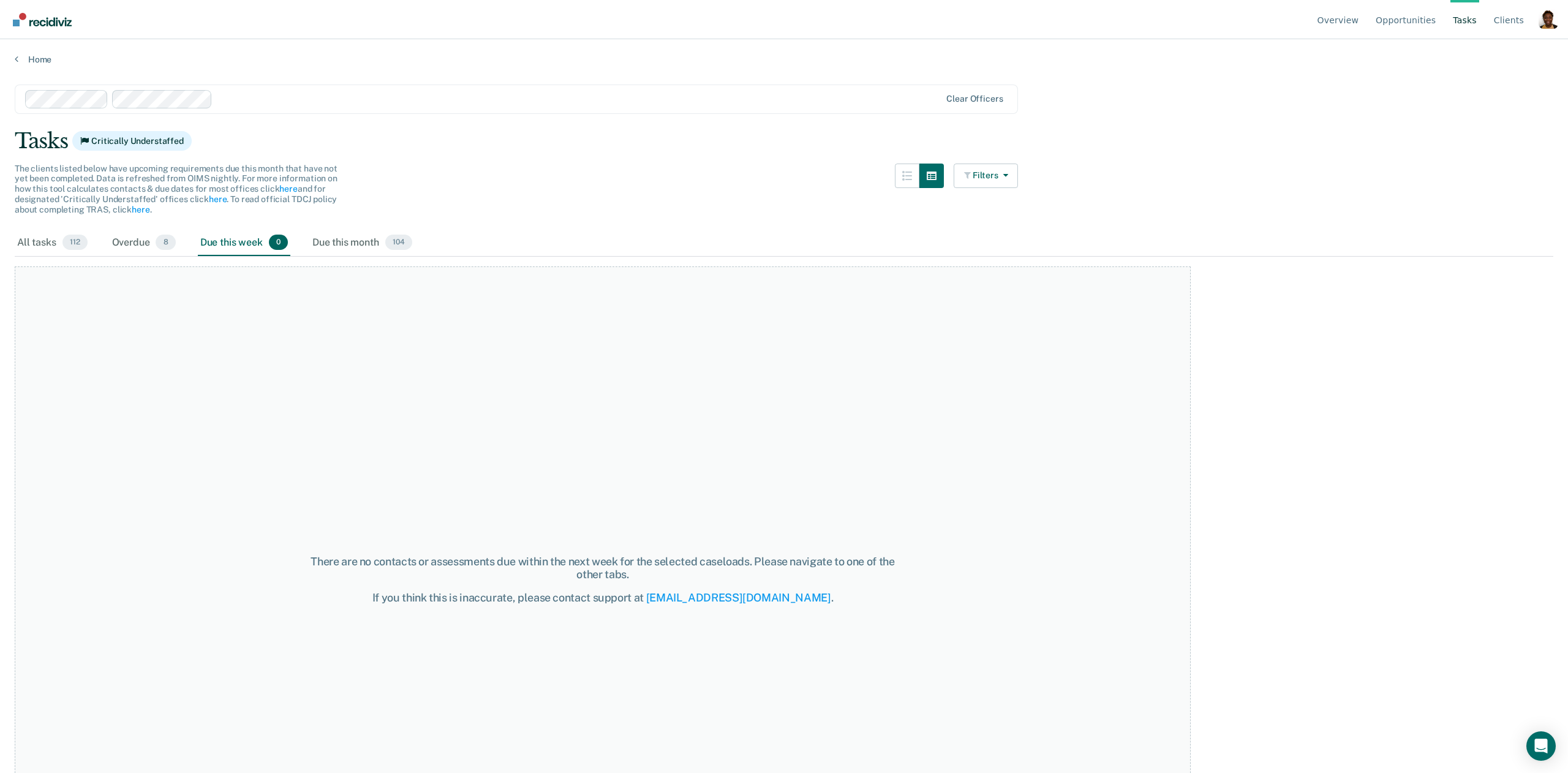
drag, startPoint x: 296, startPoint y: 101, endPoint x: 302, endPoint y: 106, distance: 7.8
click at [298, 101] on div at bounding box center [579, 98] width 723 height 14
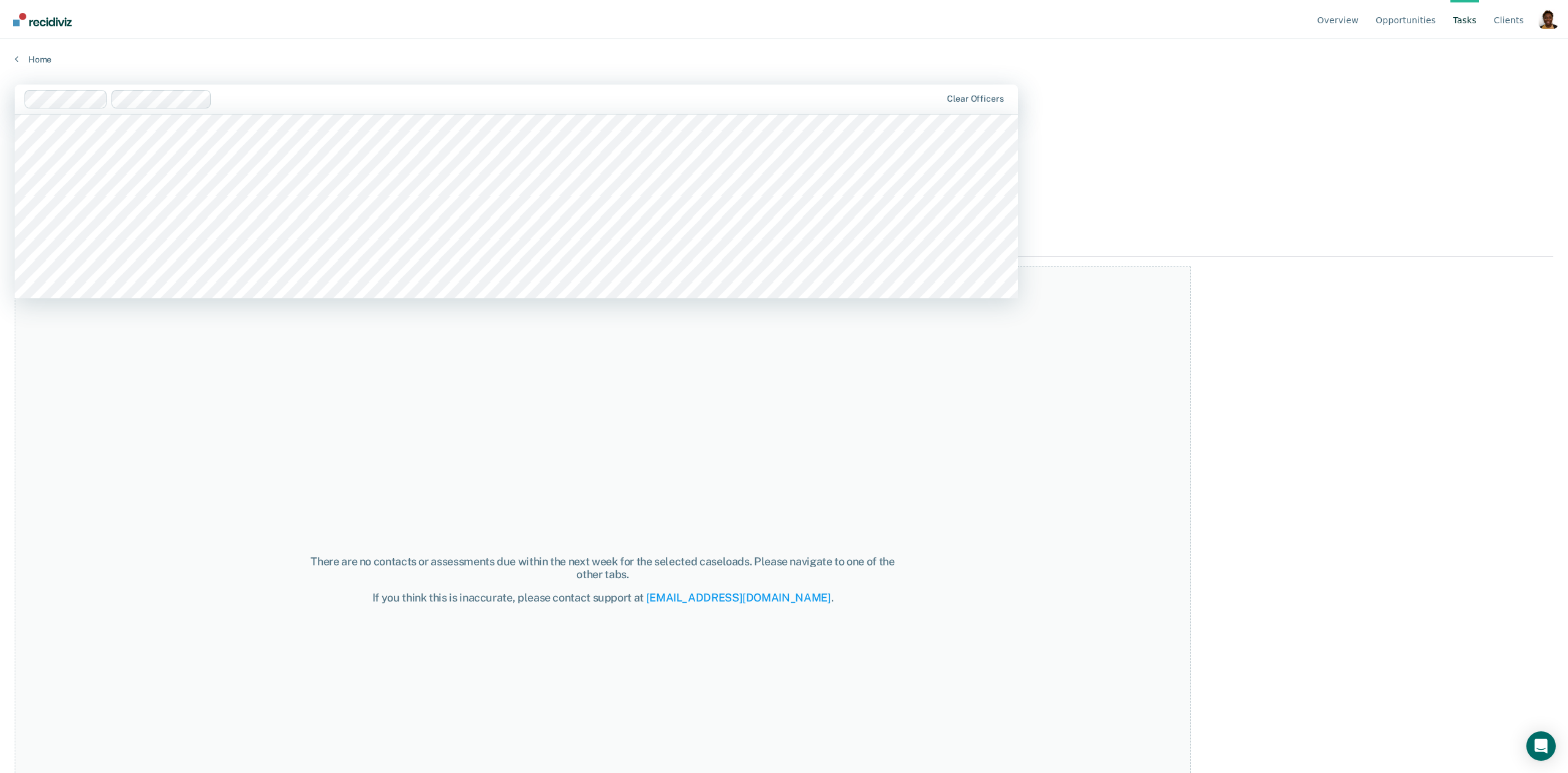
scroll to position [887, 0]
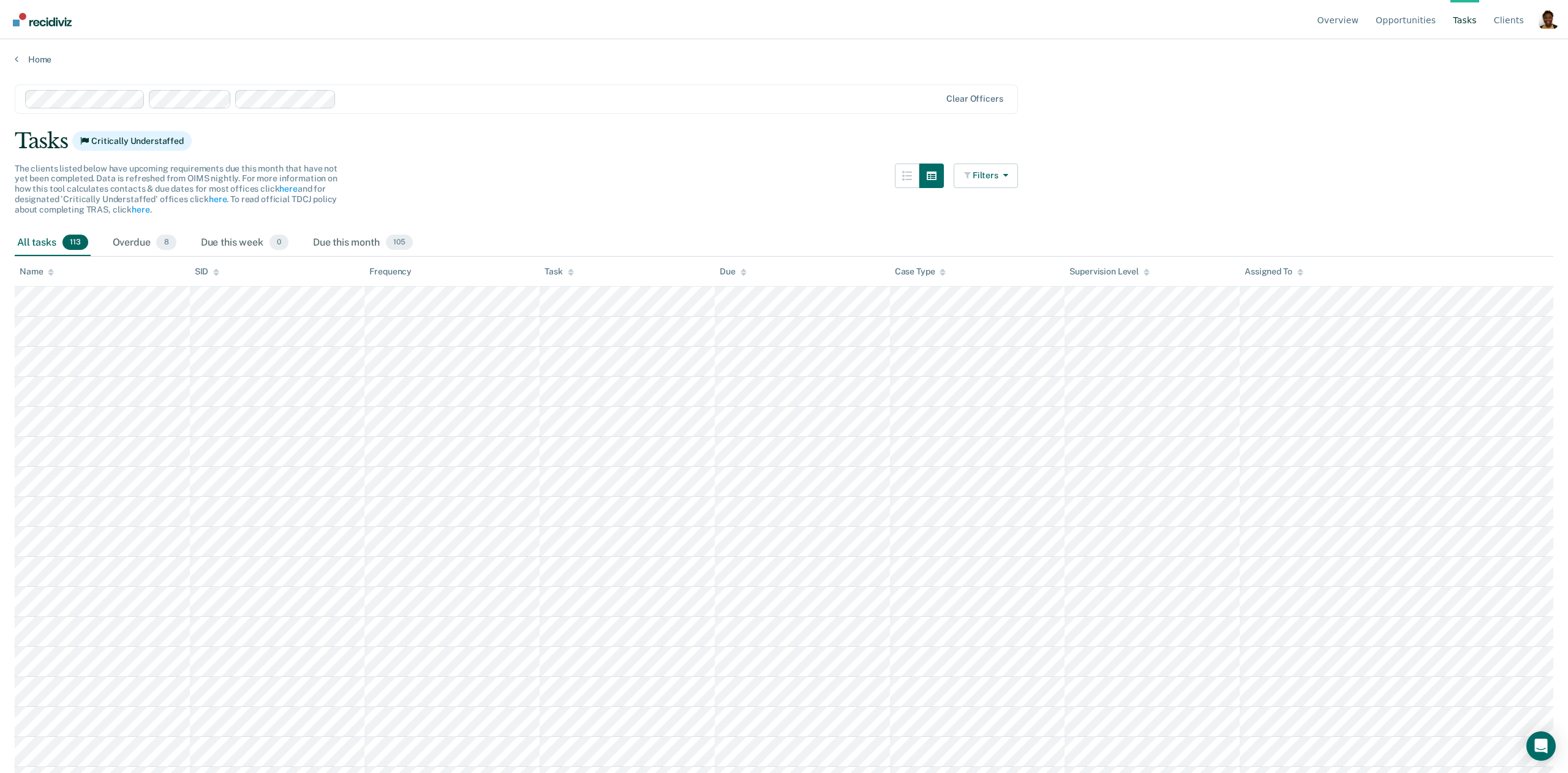
click at [436, 98] on div at bounding box center [640, 98] width 599 height 14
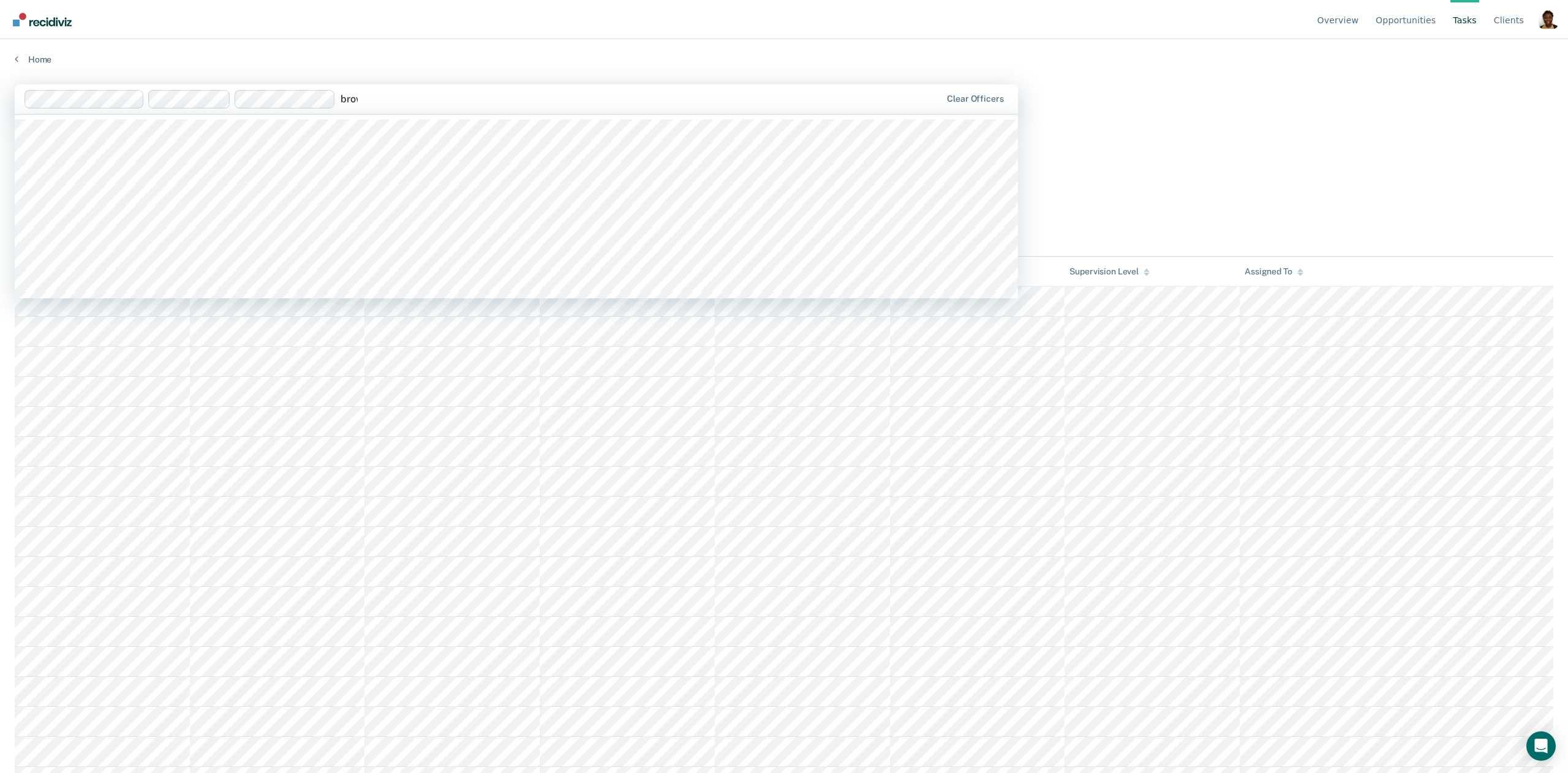
type input "brown"
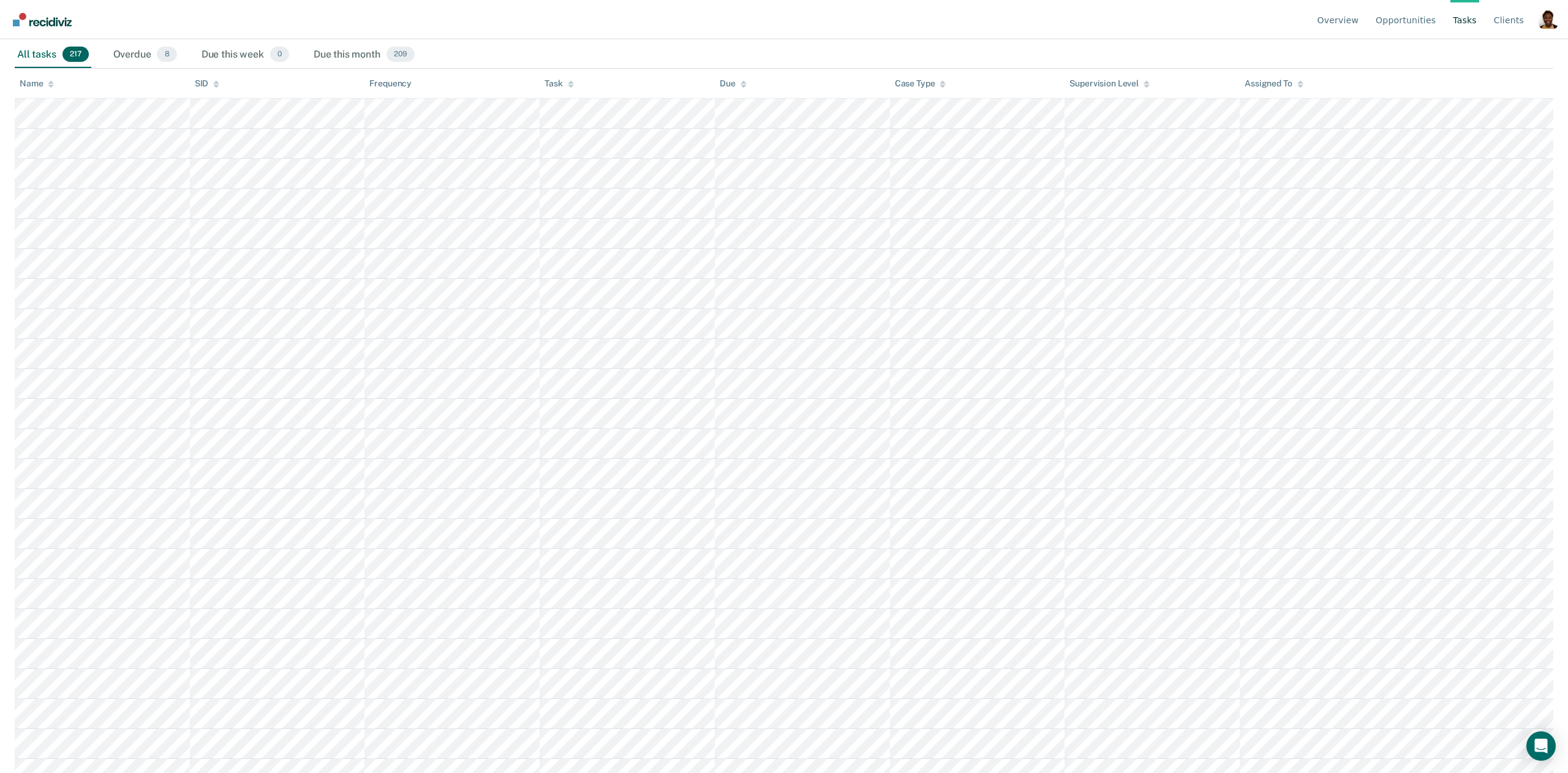
scroll to position [254, 0]
